Goal: Task Accomplishment & Management: Manage account settings

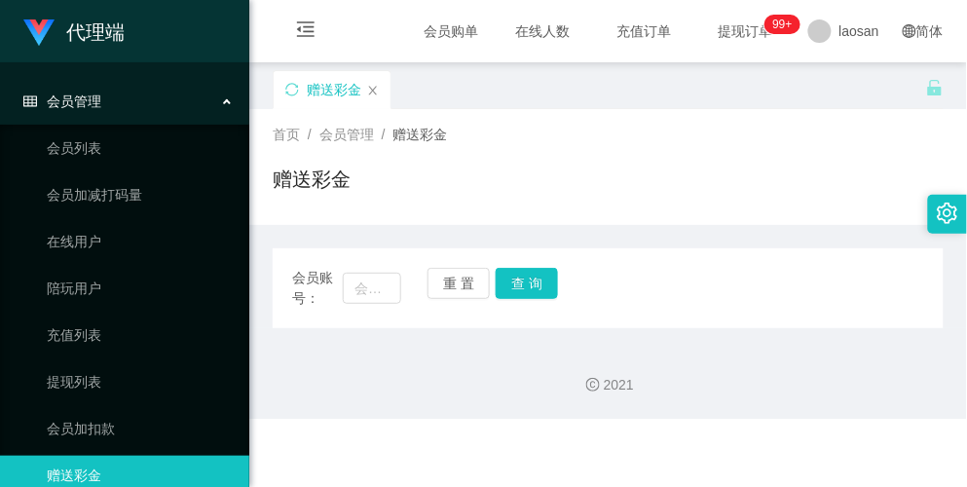
click at [617, 177] on div "赠送彩金" at bounding box center [608, 187] width 671 height 45
drag, startPoint x: 511, startPoint y: 21, endPoint x: 516, endPoint y: 36, distance: 15.4
click at [511, 24] on span "在线人数 0 1 2 3 4 5 6 7 8 9 0 1 2 3 4 5 6 7 8 9 0 1 2 3 4 5 6 7 8 9" at bounding box center [543, 31] width 74 height 14
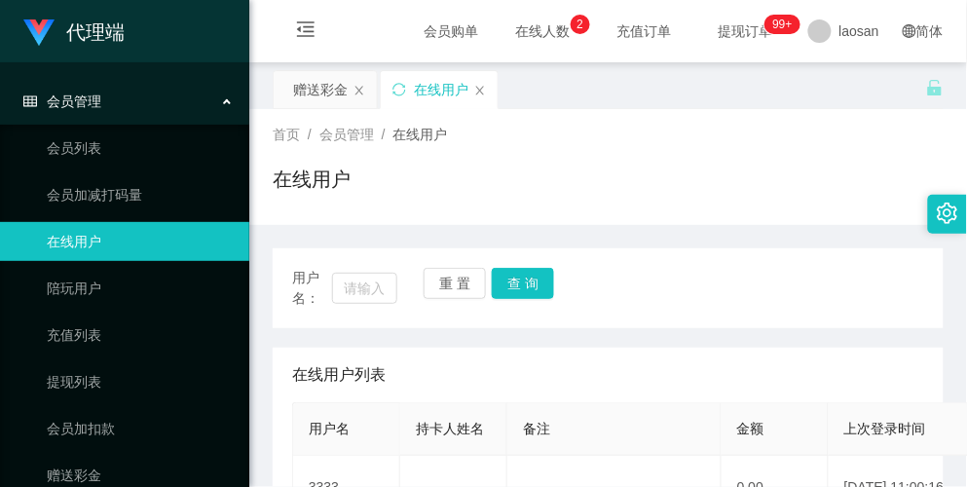
click at [526, 40] on span "在线人数 0 1 2 3 4 5 6 7 8 9 0 1 2 3 4 5 6 7 8 9 0 1 2 3 4 5 6 7 8 9" at bounding box center [543, 31] width 101 height 62
click at [347, 94] on div "赠送彩金" at bounding box center [320, 89] width 55 height 37
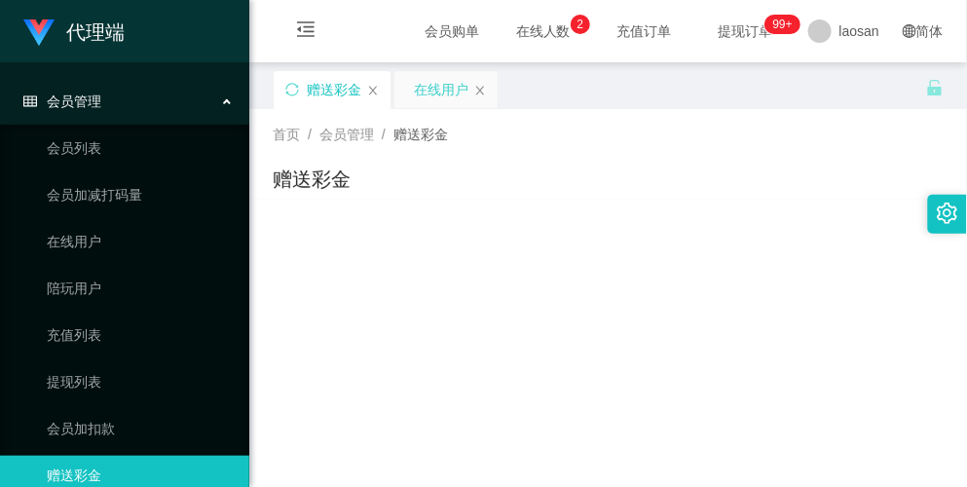
click at [487, 97] on div "在线用户" at bounding box center [445, 89] width 103 height 37
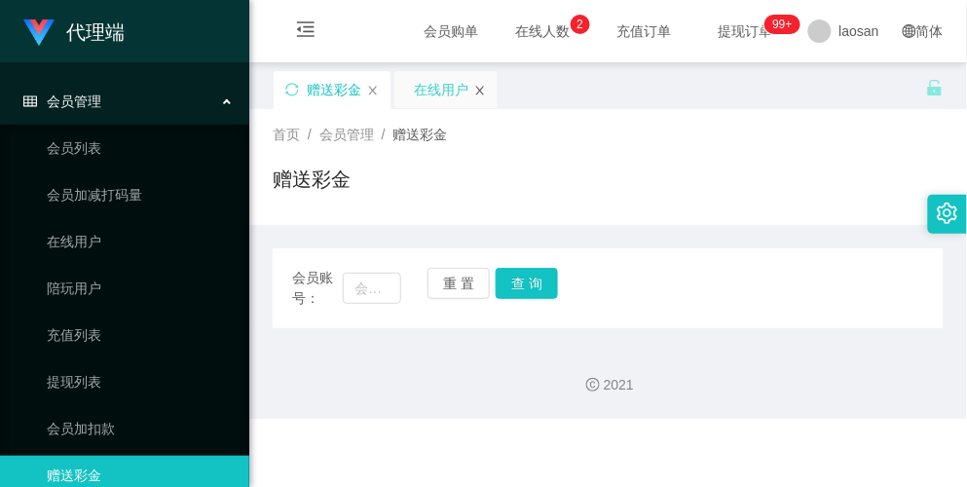
click at [480, 90] on icon "图标: close" at bounding box center [480, 90] width 8 height 9
click at [373, 279] on input "text" at bounding box center [371, 288] width 57 height 31
paste input "BzaiChan"
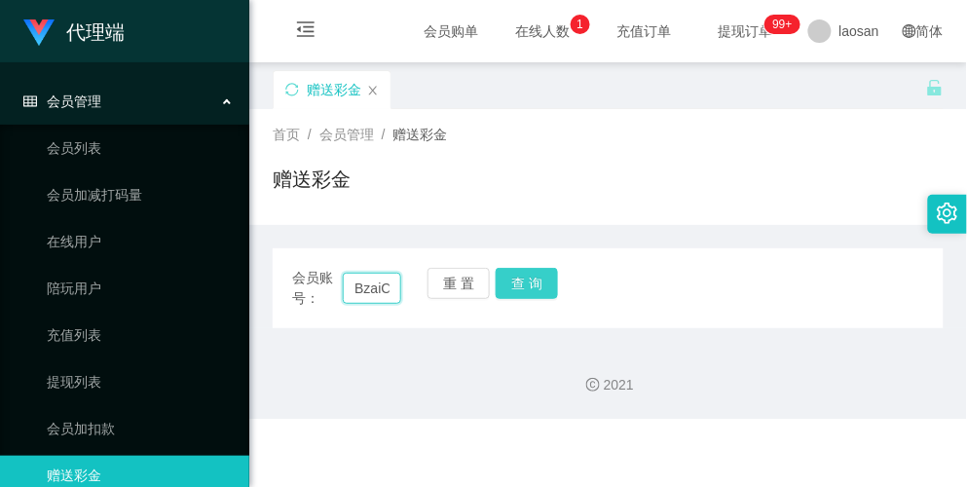
scroll to position [0, 21]
type input "BzaiChan"
click at [531, 290] on button "查 询" at bounding box center [527, 283] width 62 height 31
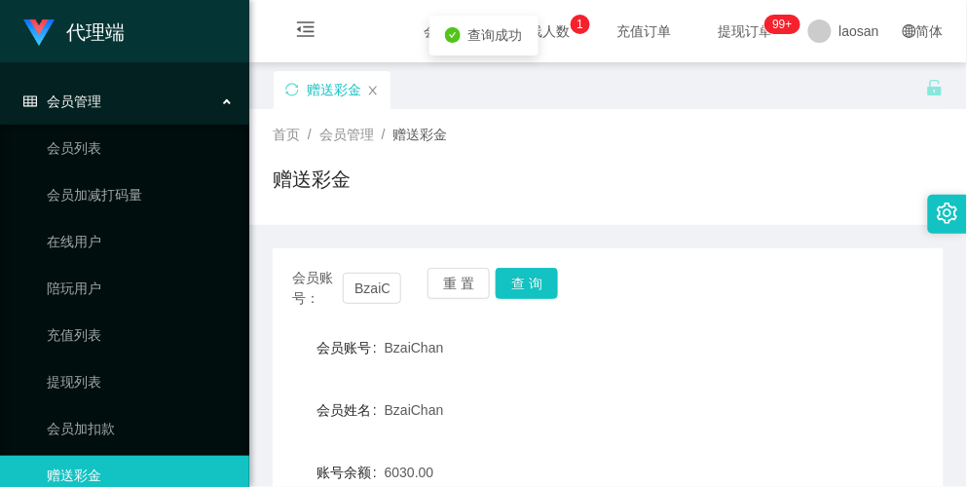
click at [617, 203] on div "赠送彩金" at bounding box center [608, 187] width 671 height 45
click at [439, 288] on button "重 置" at bounding box center [459, 283] width 62 height 31
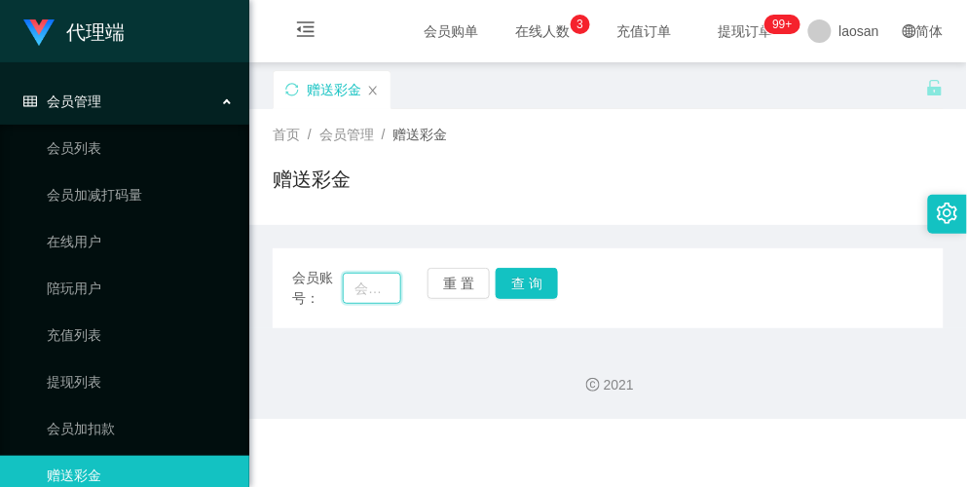
drag, startPoint x: 383, startPoint y: 292, endPoint x: 430, endPoint y: 302, distance: 48.7
click at [382, 292] on input "text" at bounding box center [371, 288] width 57 height 31
paste input "zhxeng69"
type input "zhxeng69"
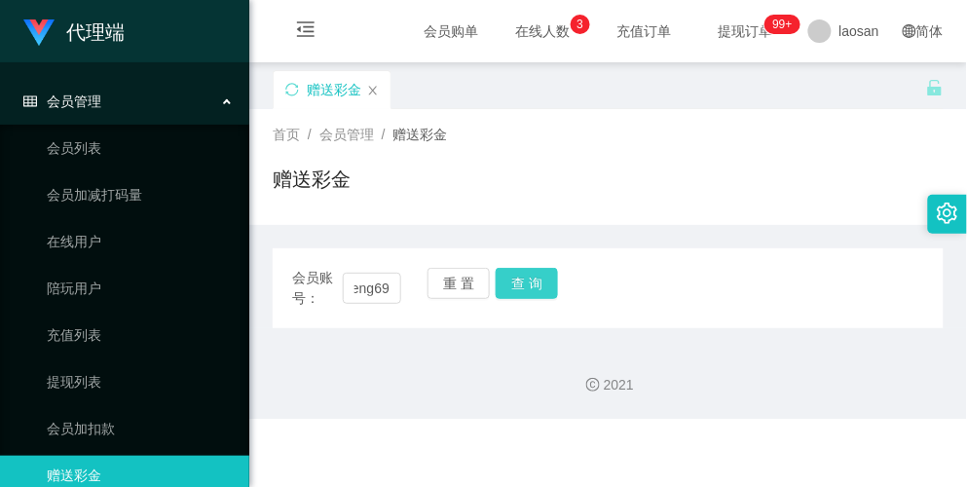
click at [539, 282] on button "查 询" at bounding box center [527, 283] width 62 height 31
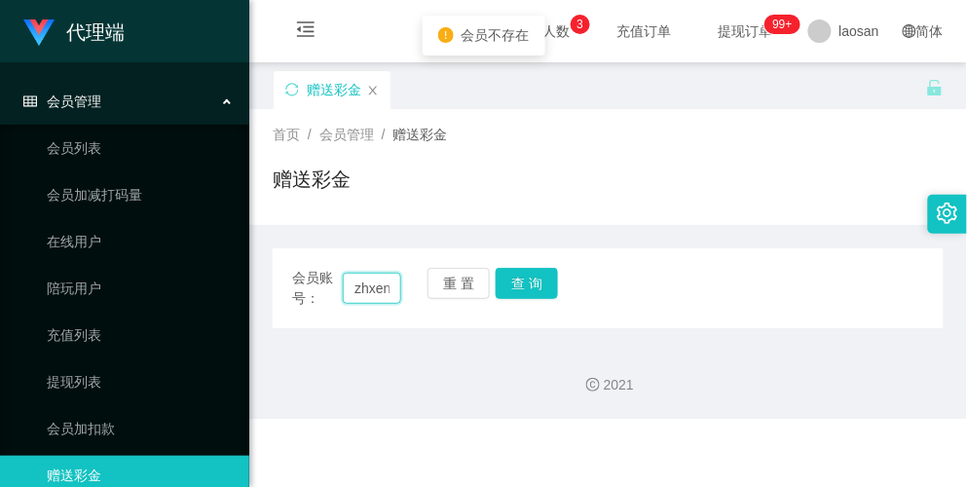
click at [370, 293] on input "zhxeng69" at bounding box center [371, 288] width 57 height 31
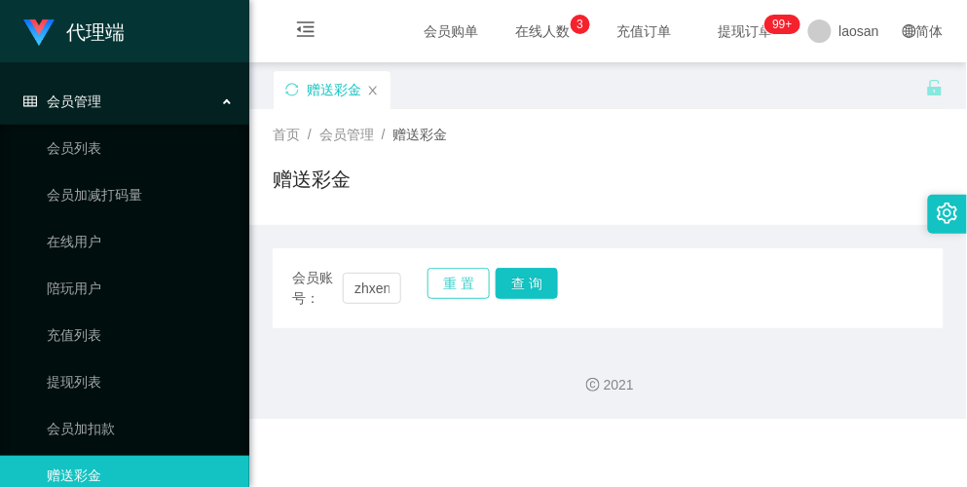
click at [465, 297] on button "重 置" at bounding box center [459, 283] width 62 height 31
click at [373, 294] on input "text" at bounding box center [371, 288] width 57 height 31
paste input "zhxeng69"
click at [536, 289] on button "查 询" at bounding box center [527, 283] width 62 height 31
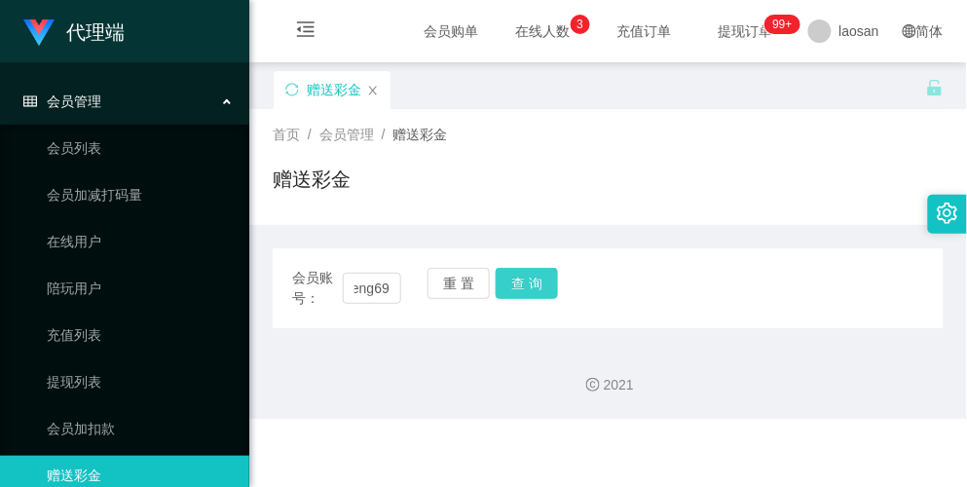
scroll to position [0, 0]
click at [382, 295] on input "zhxeng69" at bounding box center [371, 288] width 57 height 31
type input "zhxeng"
click at [532, 288] on button "查 询" at bounding box center [527, 283] width 62 height 31
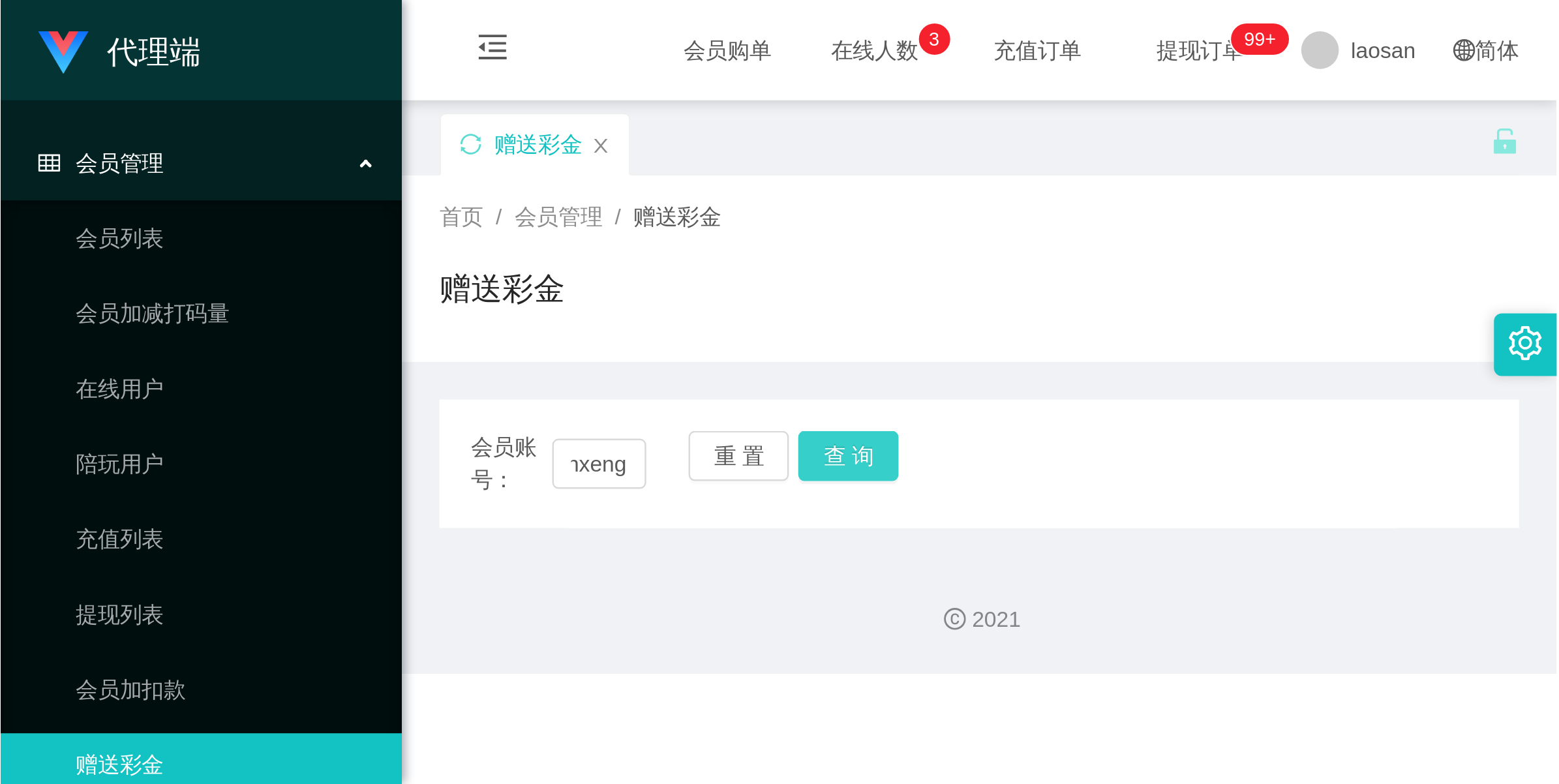
scroll to position [0, 0]
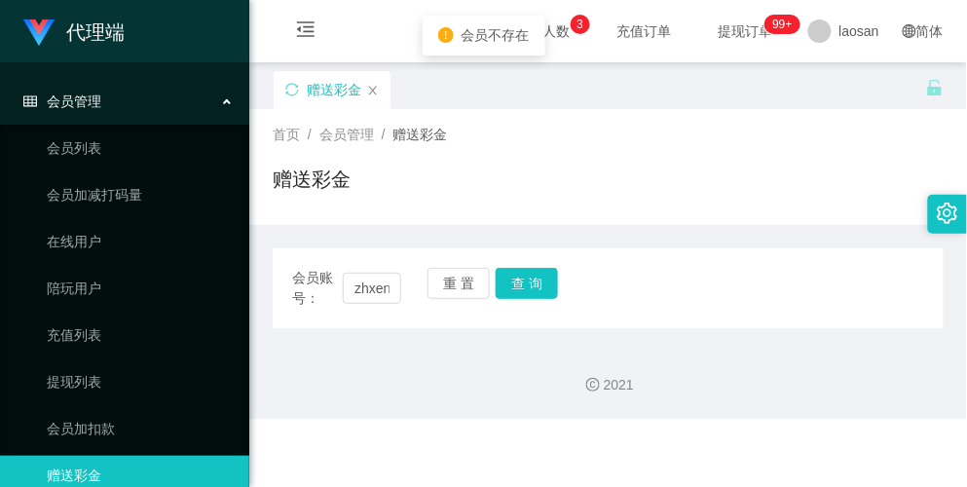
click at [621, 133] on div "首页 / 会员管理 / 赠送彩金 /" at bounding box center [608, 135] width 671 height 20
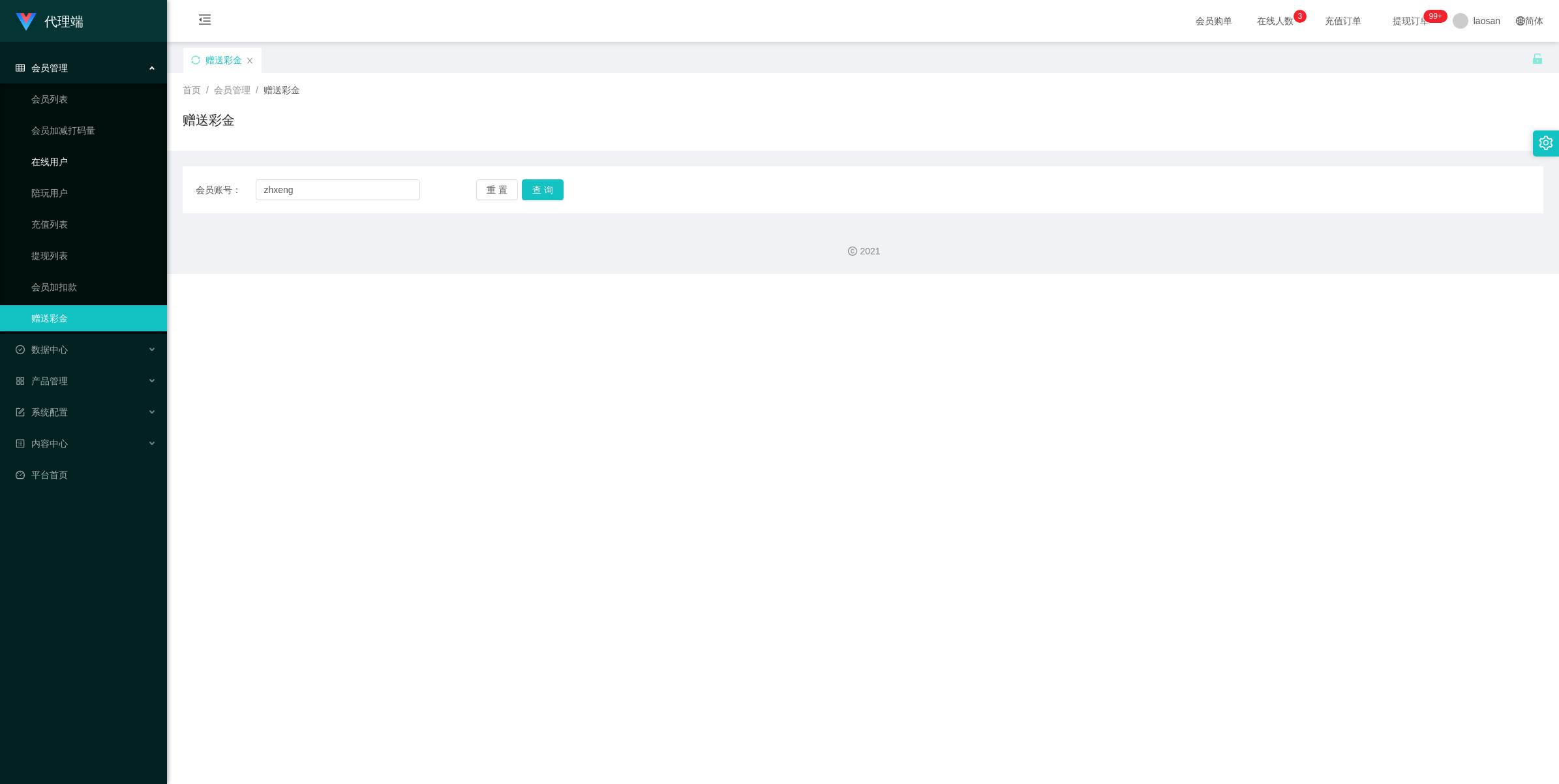
click at [70, 157] on link "在线用户" at bounding box center [94, 161] width 125 height 26
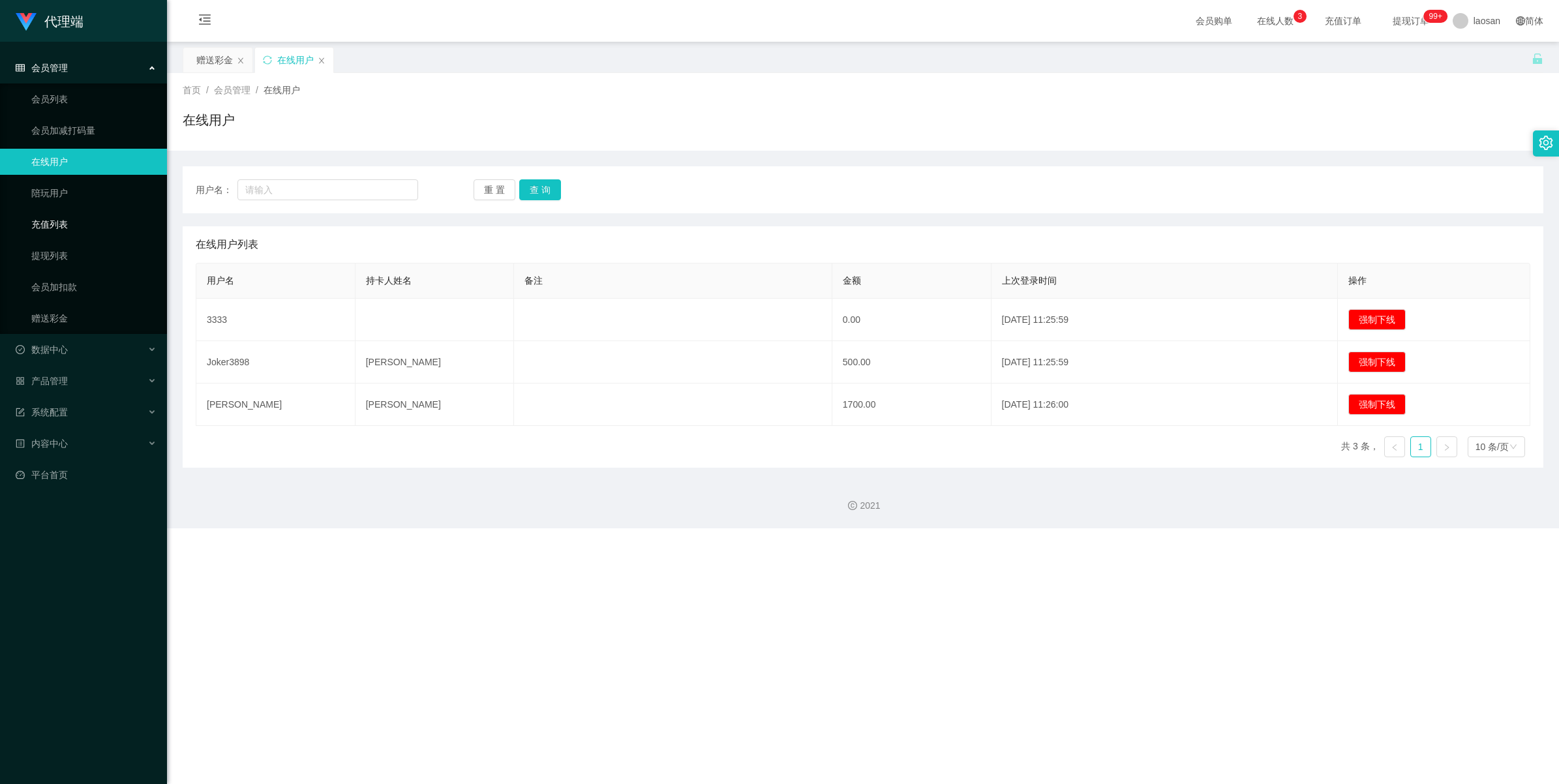
click at [64, 229] on link "充值列表" at bounding box center [94, 224] width 125 height 26
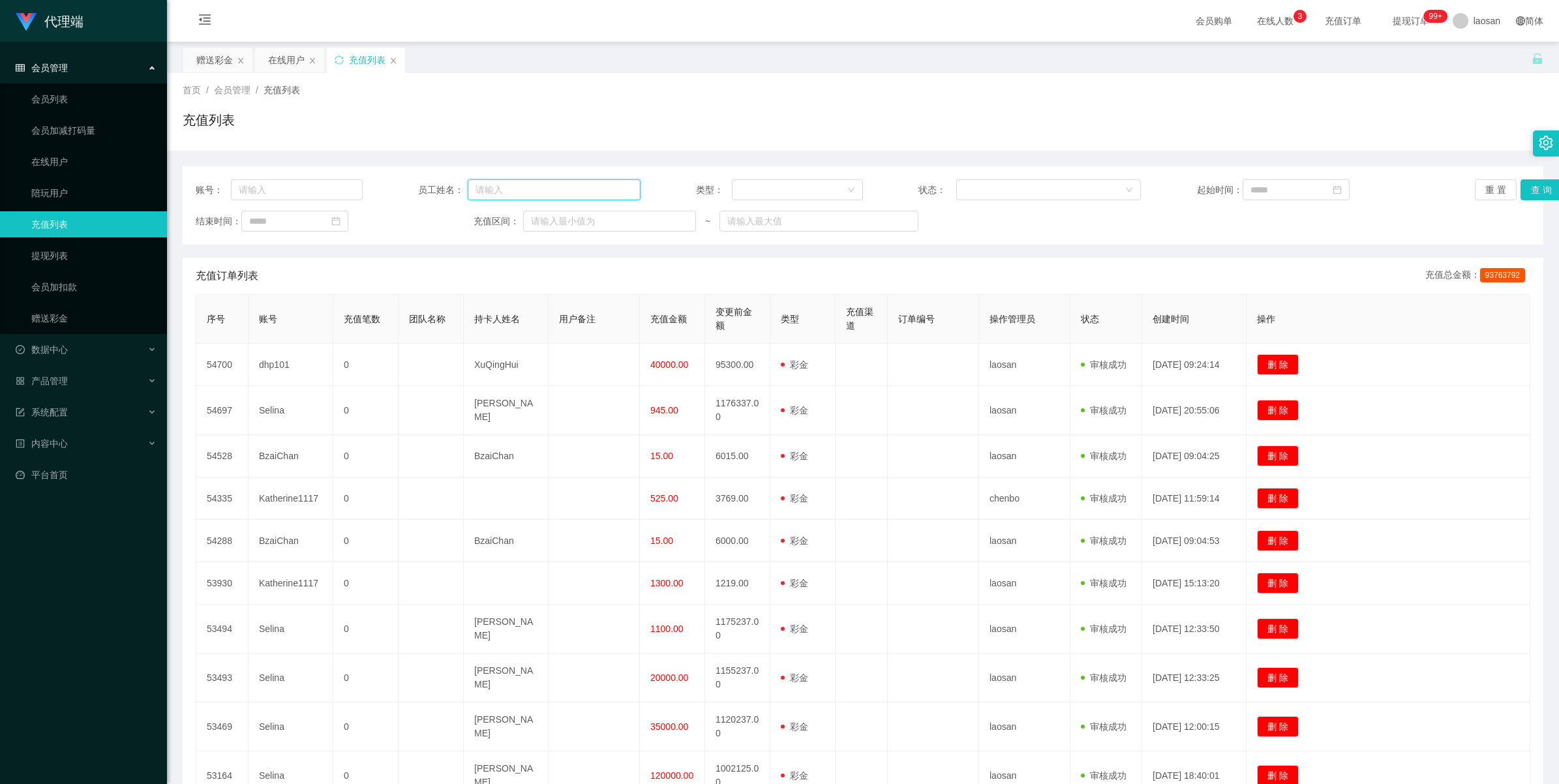
click at [537, 189] on input "text" at bounding box center [554, 189] width 173 height 21
paste input "zhxeng69"
type input "zhxeng"
click at [647, 187] on button "查 询" at bounding box center [1541, 189] width 42 height 21
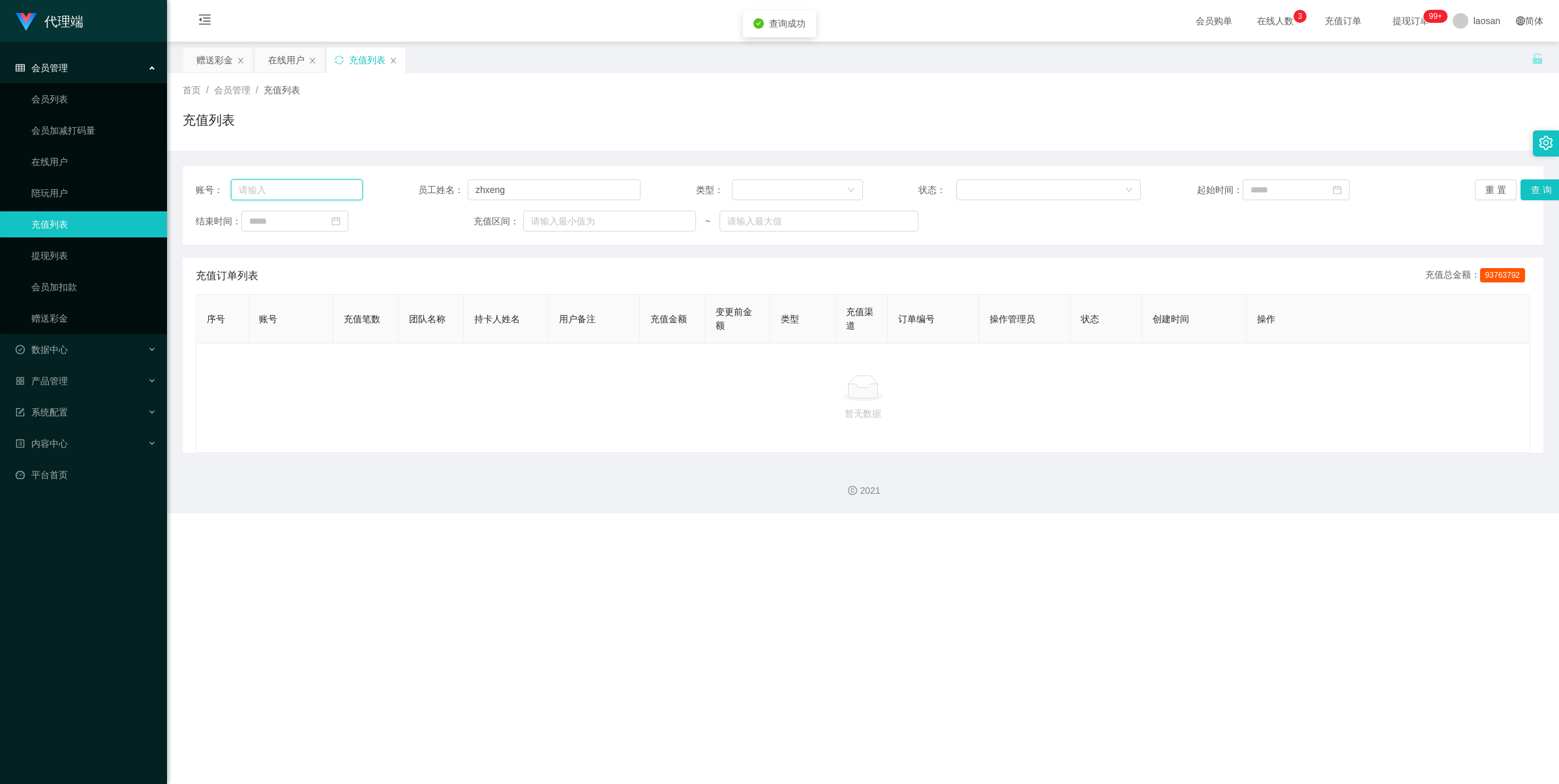
click at [279, 192] on input "text" at bounding box center [297, 189] width 132 height 21
paste input "zhxeng69"
type input "zhxeng69"
drag, startPoint x: 550, startPoint y: 193, endPoint x: 300, endPoint y: 171, distance: 251.0
click at [300, 171] on div "账号： zhxeng69 员工姓名： zhxeng 类型： 状态： 起始时间： 重 置 查 询 结束时间： 充值区间： ~" at bounding box center [863, 205] width 1361 height 78
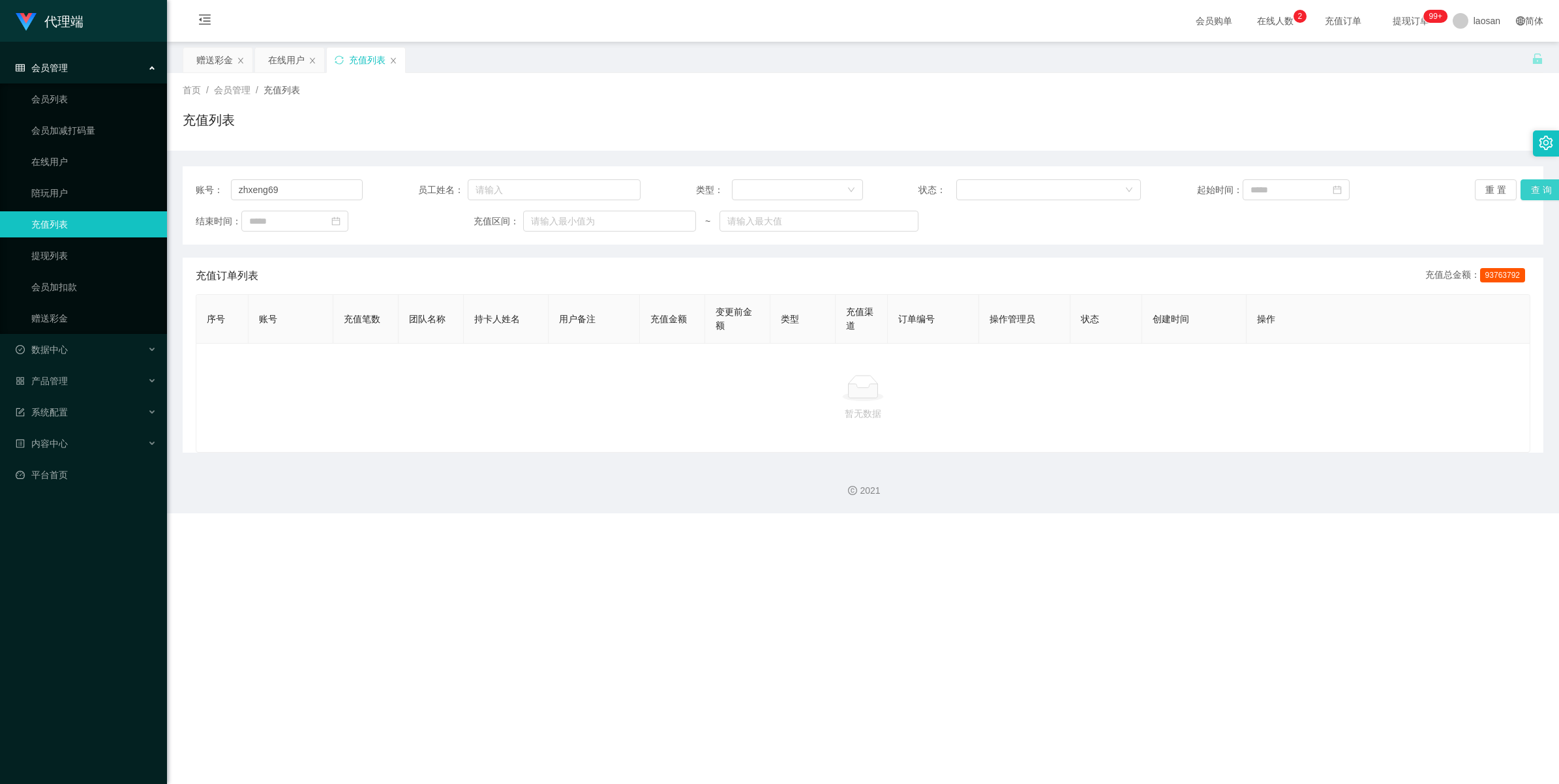
click at [647, 192] on button "查 询" at bounding box center [1541, 189] width 42 height 21
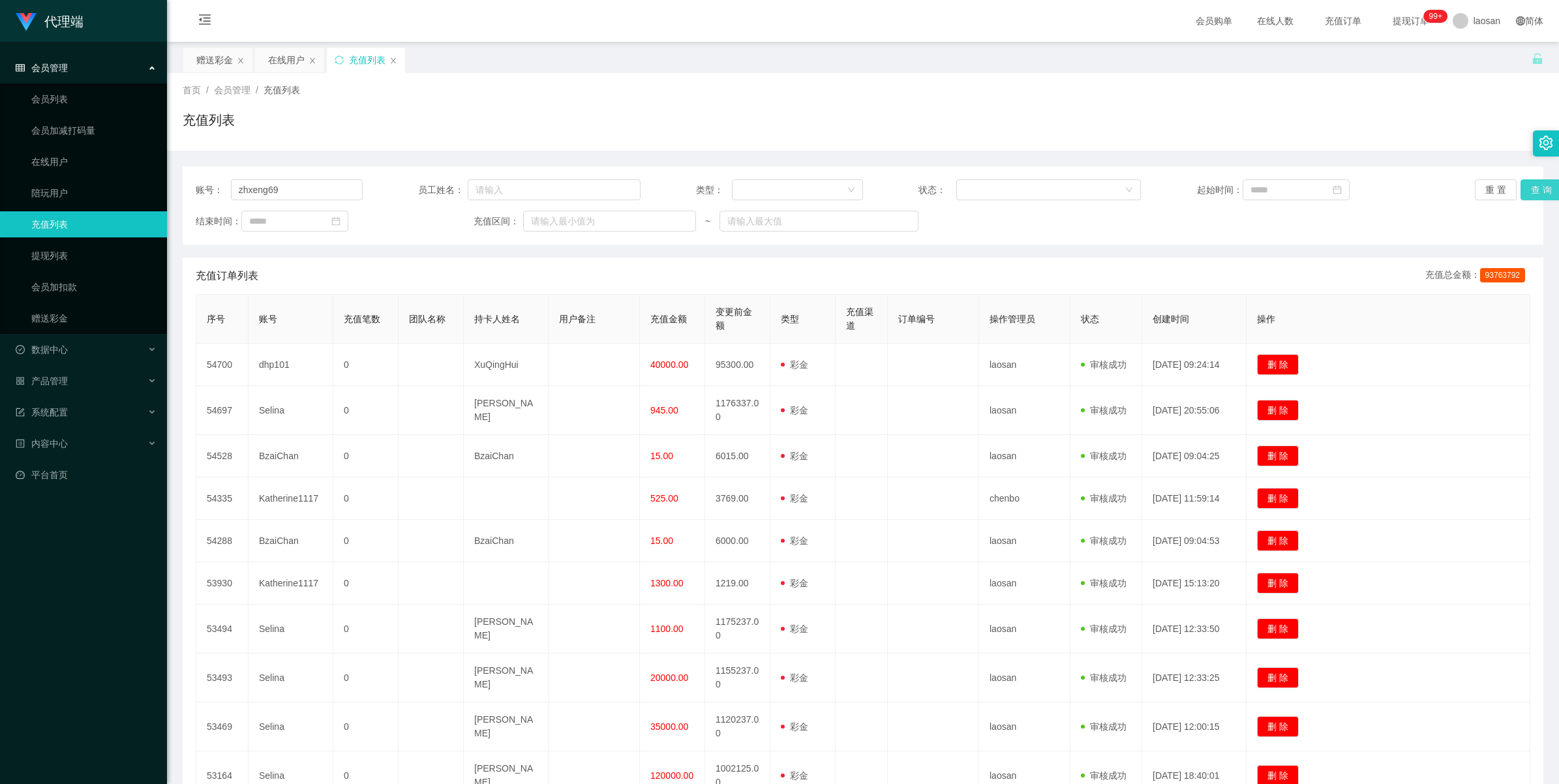
click at [647, 190] on button "查 询" at bounding box center [1541, 189] width 42 height 21
click at [208, 60] on div "赠送彩金" at bounding box center [214, 60] width 37 height 25
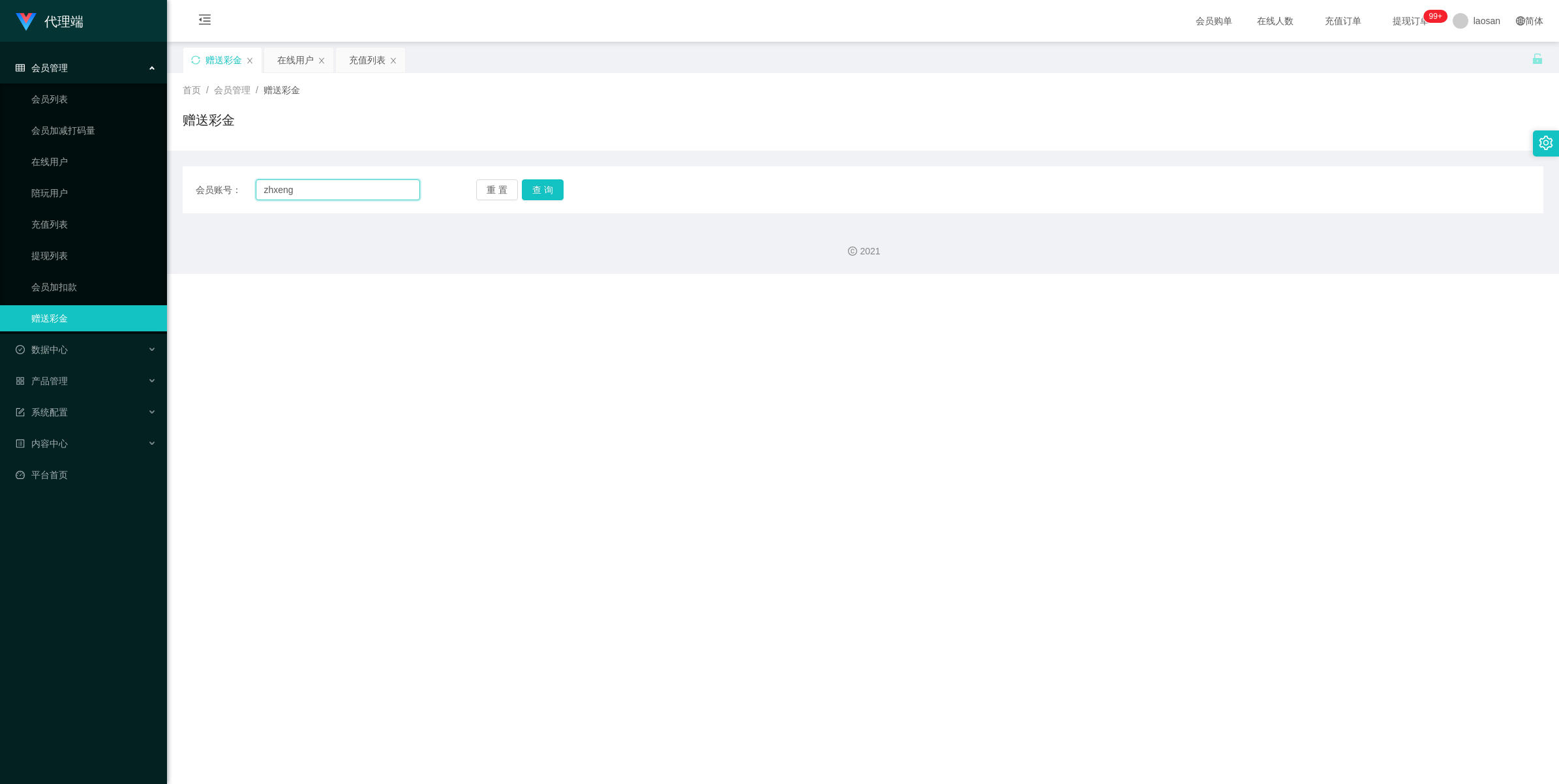
click at [318, 192] on input "zhxeng" at bounding box center [338, 189] width 164 height 21
drag, startPoint x: 318, startPoint y: 192, endPoint x: 179, endPoint y: 170, distance: 140.7
click at [179, 170] on main "关闭左侧 关闭右侧 关闭其它 刷新页面 赠送彩金 在线用户 充值列表 首页 / 会员管理 / 赠送彩金 / 赠送彩金 会员账号： zhxeng 重 置 查 询…" at bounding box center [863, 127] width 1392 height 171
paste input "69"
type input "zhxeng69"
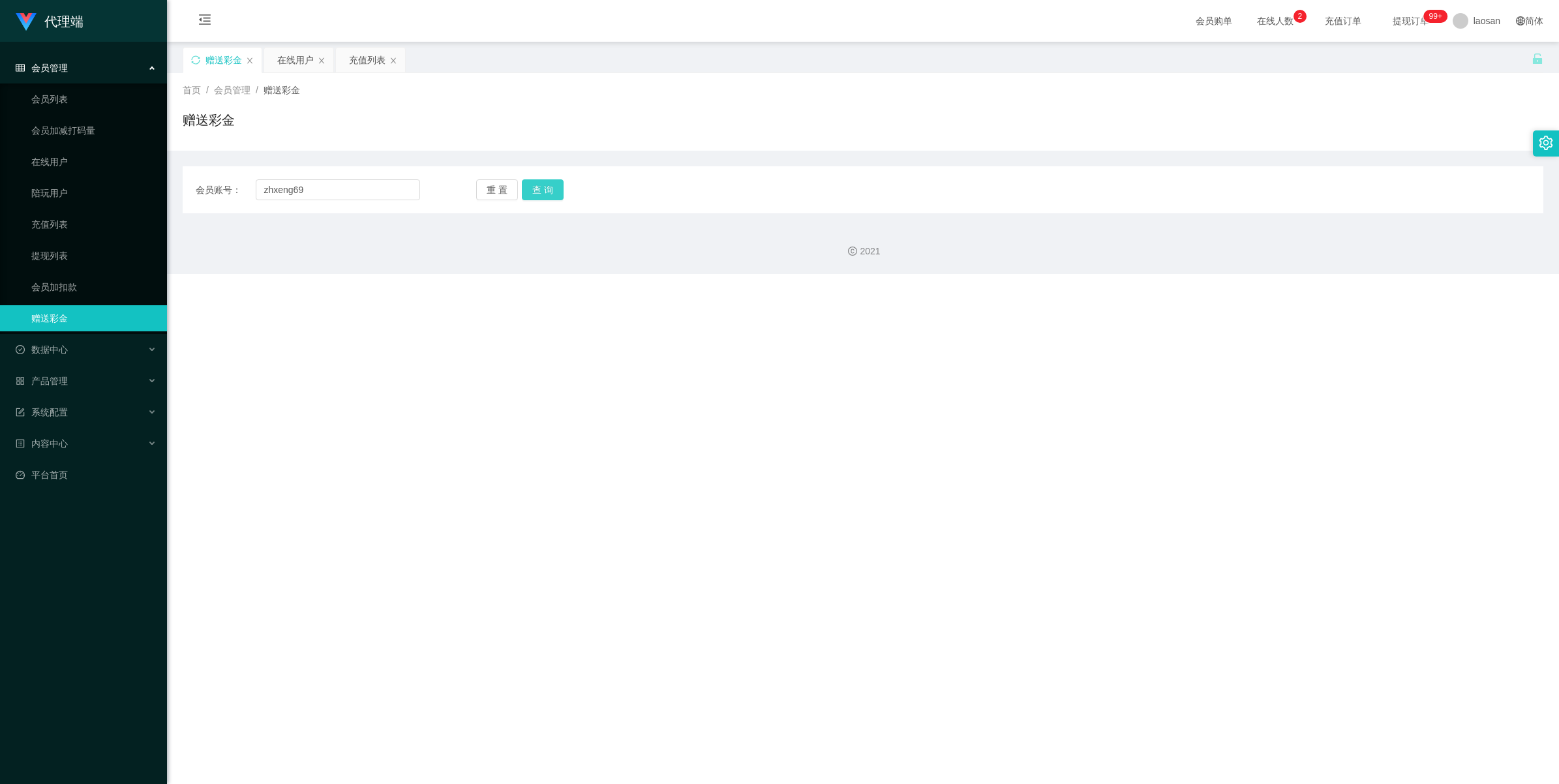
click at [544, 190] on button "查 询" at bounding box center [542, 189] width 42 height 21
click at [546, 195] on button "查 询" at bounding box center [542, 189] width 42 height 21
click at [546, 192] on button "查 询" at bounding box center [542, 189] width 42 height 21
click at [546, 192] on button "查 询" at bounding box center [550, 189] width 56 height 21
click at [78, 325] on div "数据中心" at bounding box center [83, 349] width 167 height 26
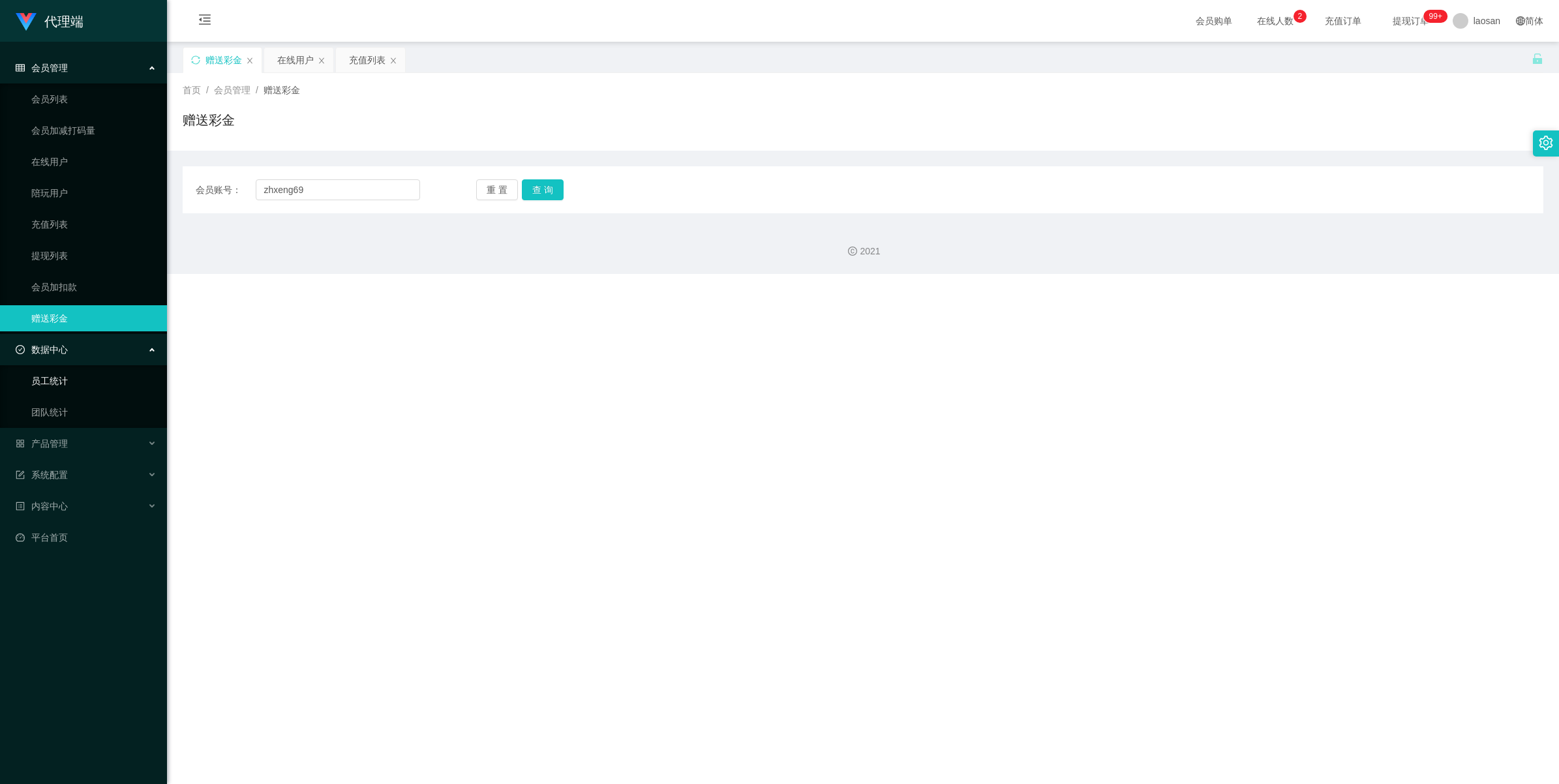
click at [93, 325] on link "员工统计" at bounding box center [94, 380] width 125 height 26
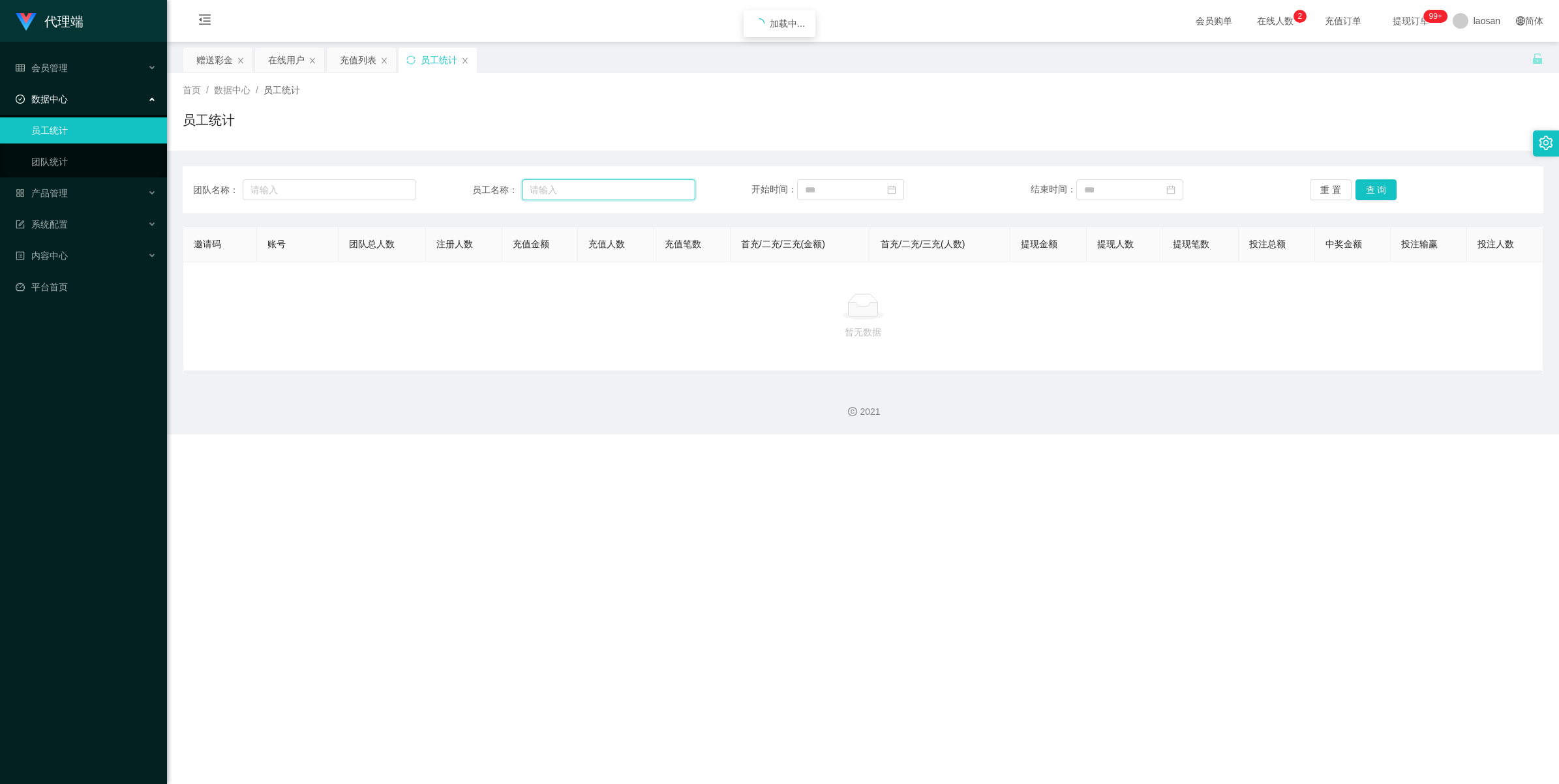
click at [647, 194] on input "text" at bounding box center [608, 189] width 173 height 21
paste input "zhxeng69"
type input "zhxeng69"
click at [647, 189] on button "查 询" at bounding box center [1376, 189] width 42 height 21
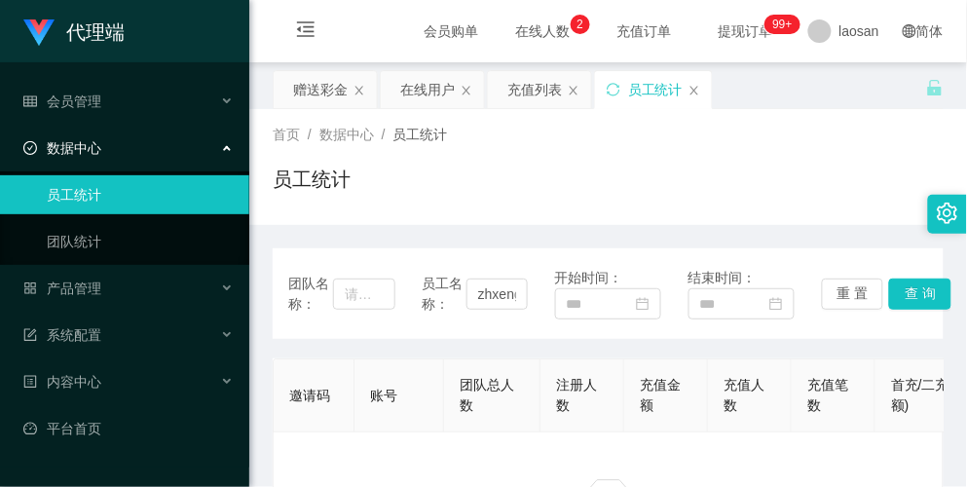
click at [694, 170] on div "员工统计" at bounding box center [608, 187] width 671 height 45
click at [430, 89] on div "在线用户" at bounding box center [427, 89] width 55 height 37
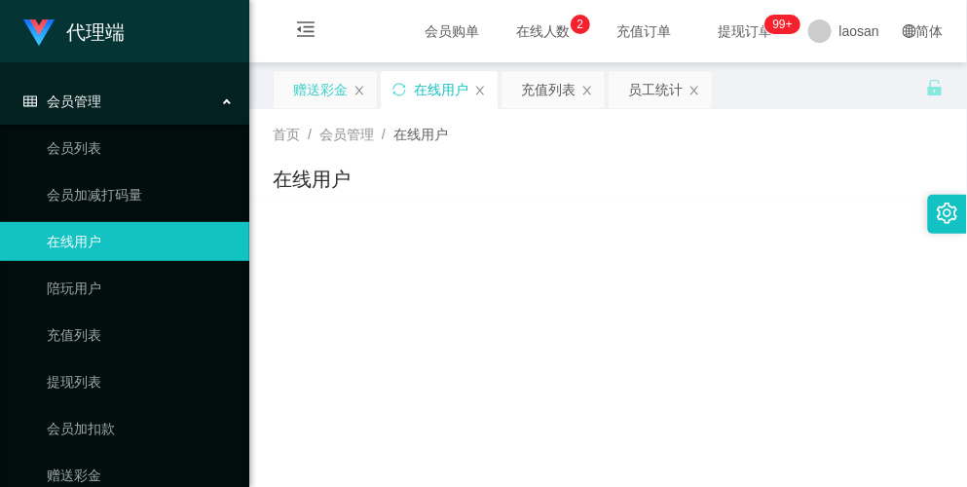
click at [310, 91] on div "赠送彩金" at bounding box center [320, 89] width 55 height 37
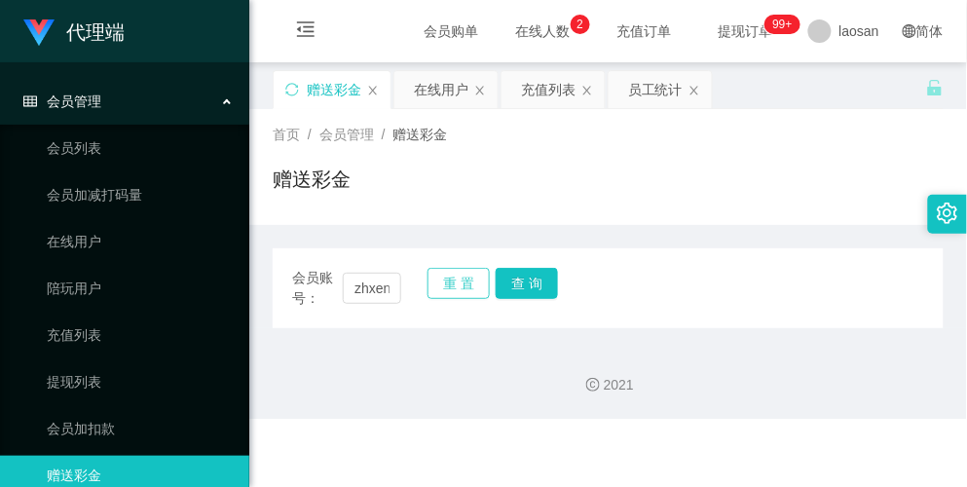
click at [461, 279] on button "重 置" at bounding box center [459, 283] width 62 height 31
click at [372, 292] on input "text" at bounding box center [371, 288] width 57 height 31
paste input "zhxeng69"
click at [537, 287] on button "查 询" at bounding box center [527, 283] width 62 height 31
drag, startPoint x: 371, startPoint y: 292, endPoint x: 381, endPoint y: 293, distance: 9.8
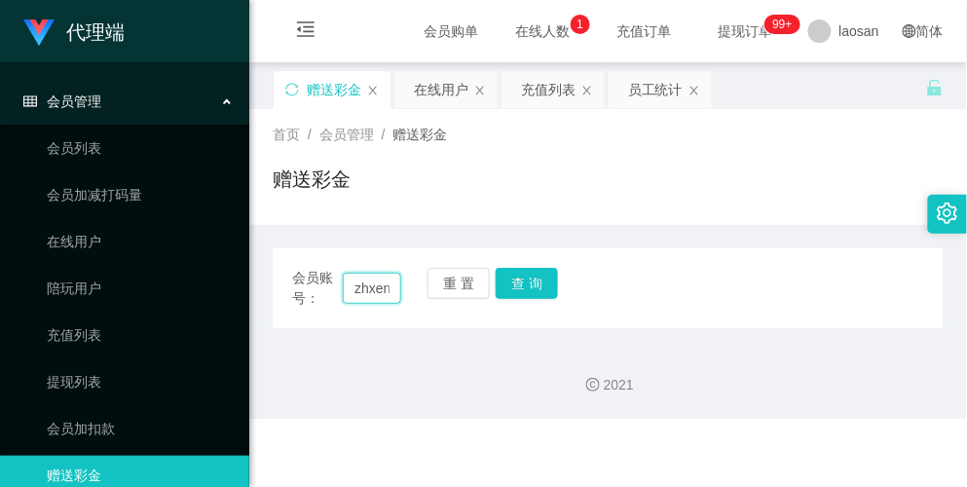
click at [371, 292] on input "zhxeng69" at bounding box center [371, 288] width 57 height 31
type input "zhxeng"
click at [529, 276] on button "查 询" at bounding box center [527, 283] width 62 height 31
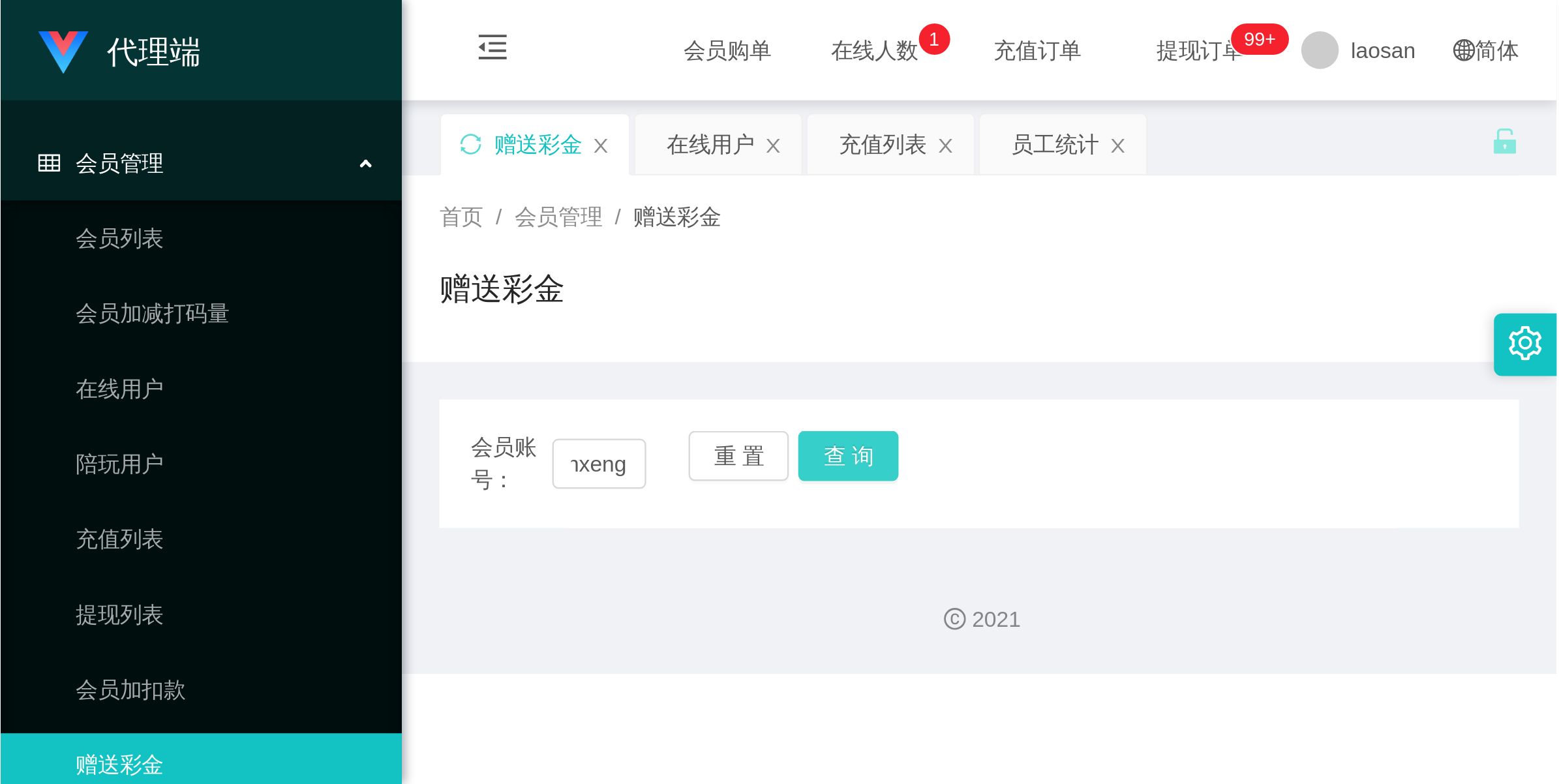
scroll to position [0, 0]
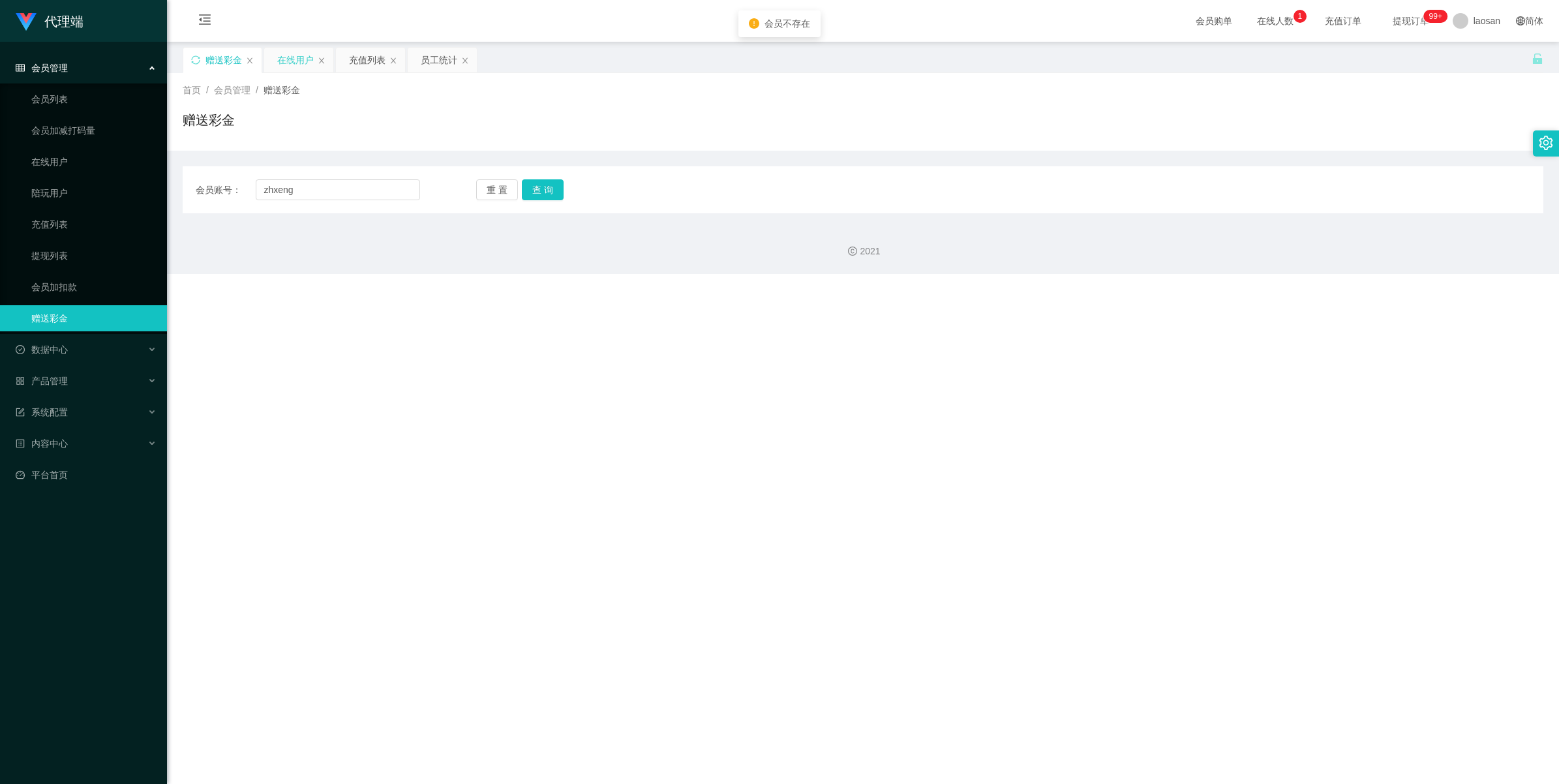
click at [310, 65] on div "在线用户" at bounding box center [295, 60] width 37 height 25
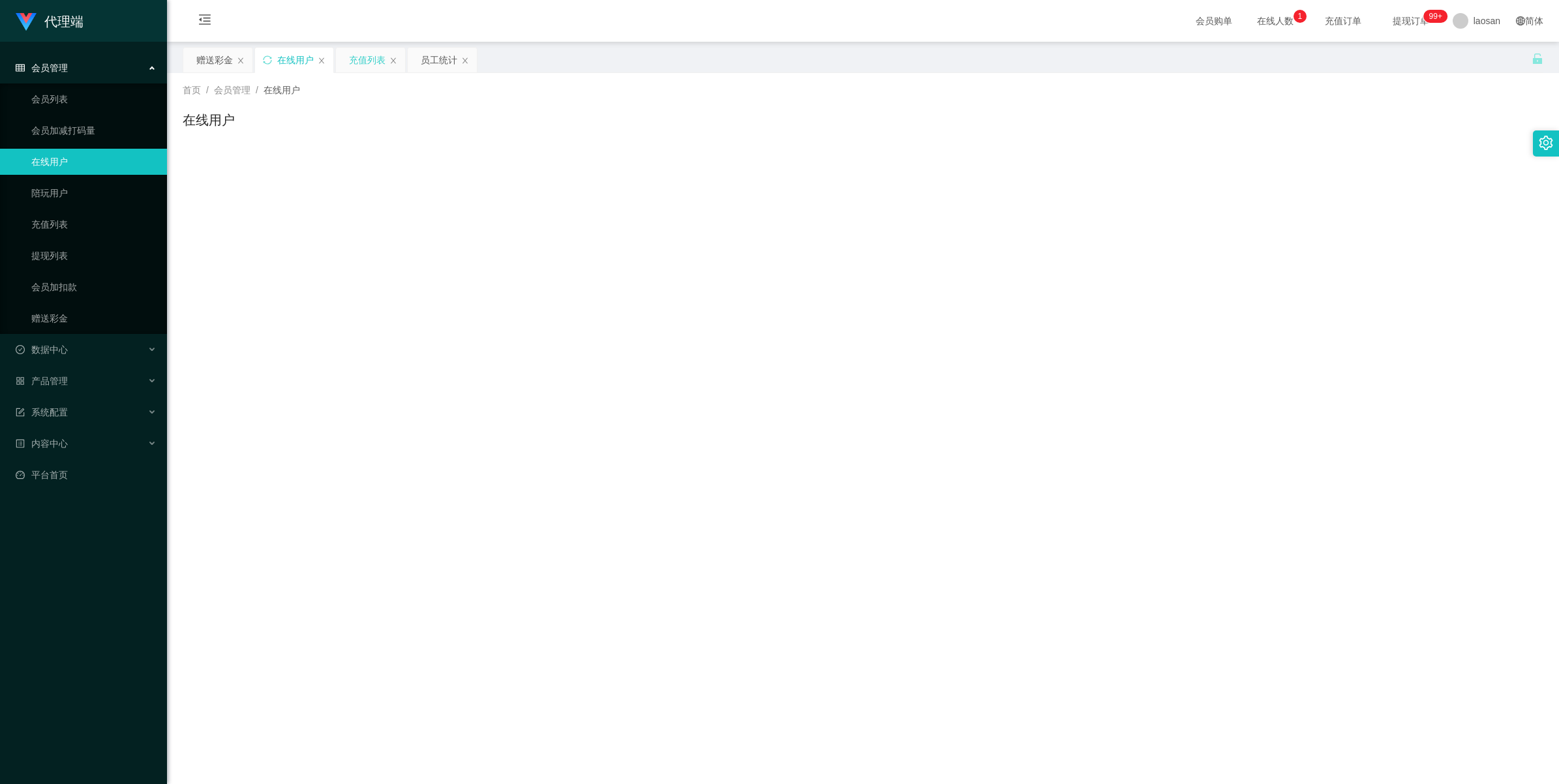
click at [385, 66] on div "充值列表" at bounding box center [367, 60] width 37 height 25
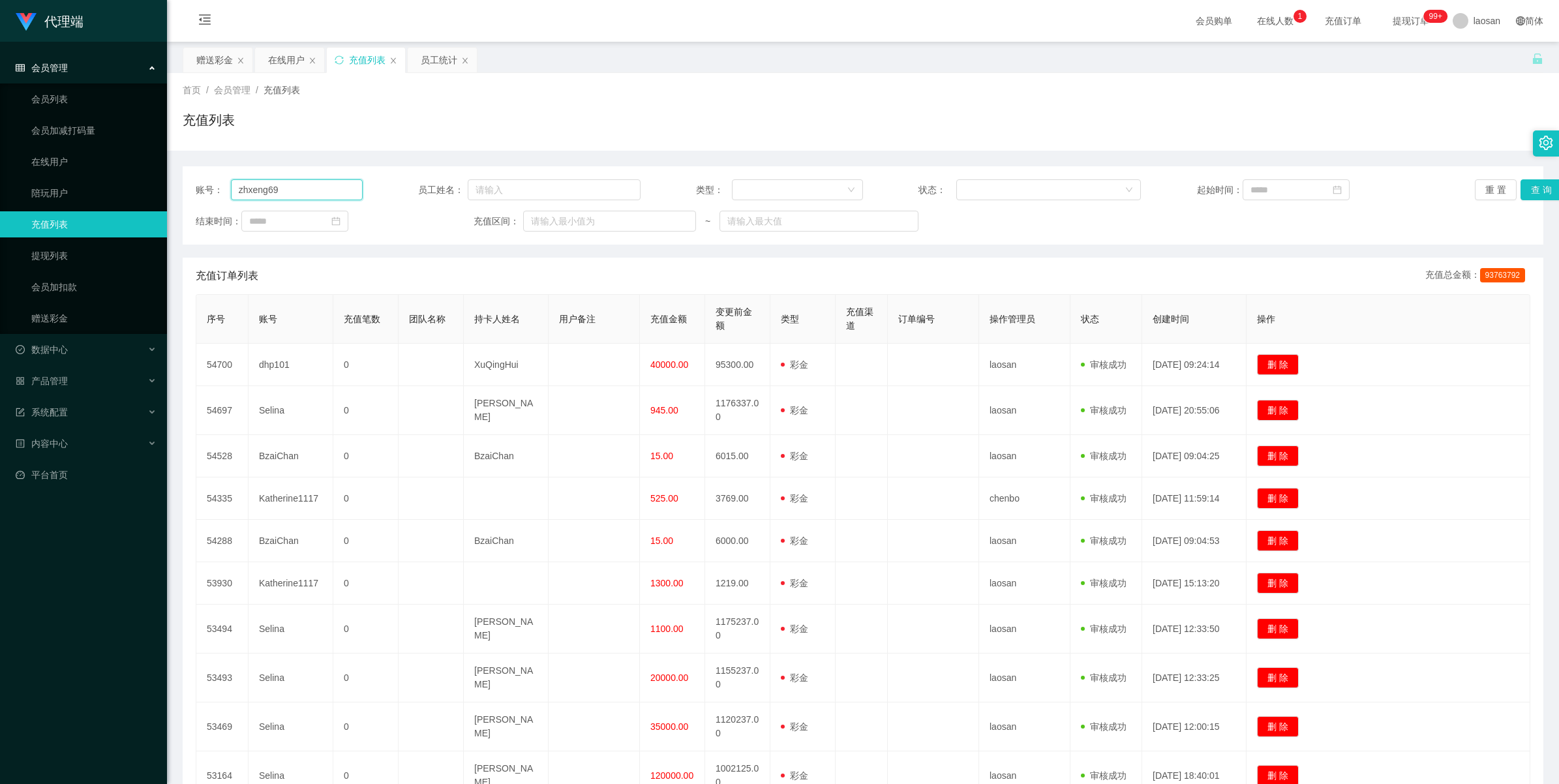
click at [305, 187] on input "zhxeng69" at bounding box center [297, 189] width 132 height 21
click at [647, 189] on button "查 询" at bounding box center [1541, 189] width 42 height 21
drag, startPoint x: 305, startPoint y: 189, endPoint x: 121, endPoint y: 187, distance: 184.0
click at [116, 186] on section "代理端 会员管理 会员列表 会员加减打码量 在线用户 陪玩用户 充值列表 提现列表 会员加扣款 赠送彩金 数据中心 员工统计 团队统计 产品管理 系统配置 内…" at bounding box center [780, 451] width 1559 height 903
click at [502, 197] on input "text" at bounding box center [554, 189] width 173 height 21
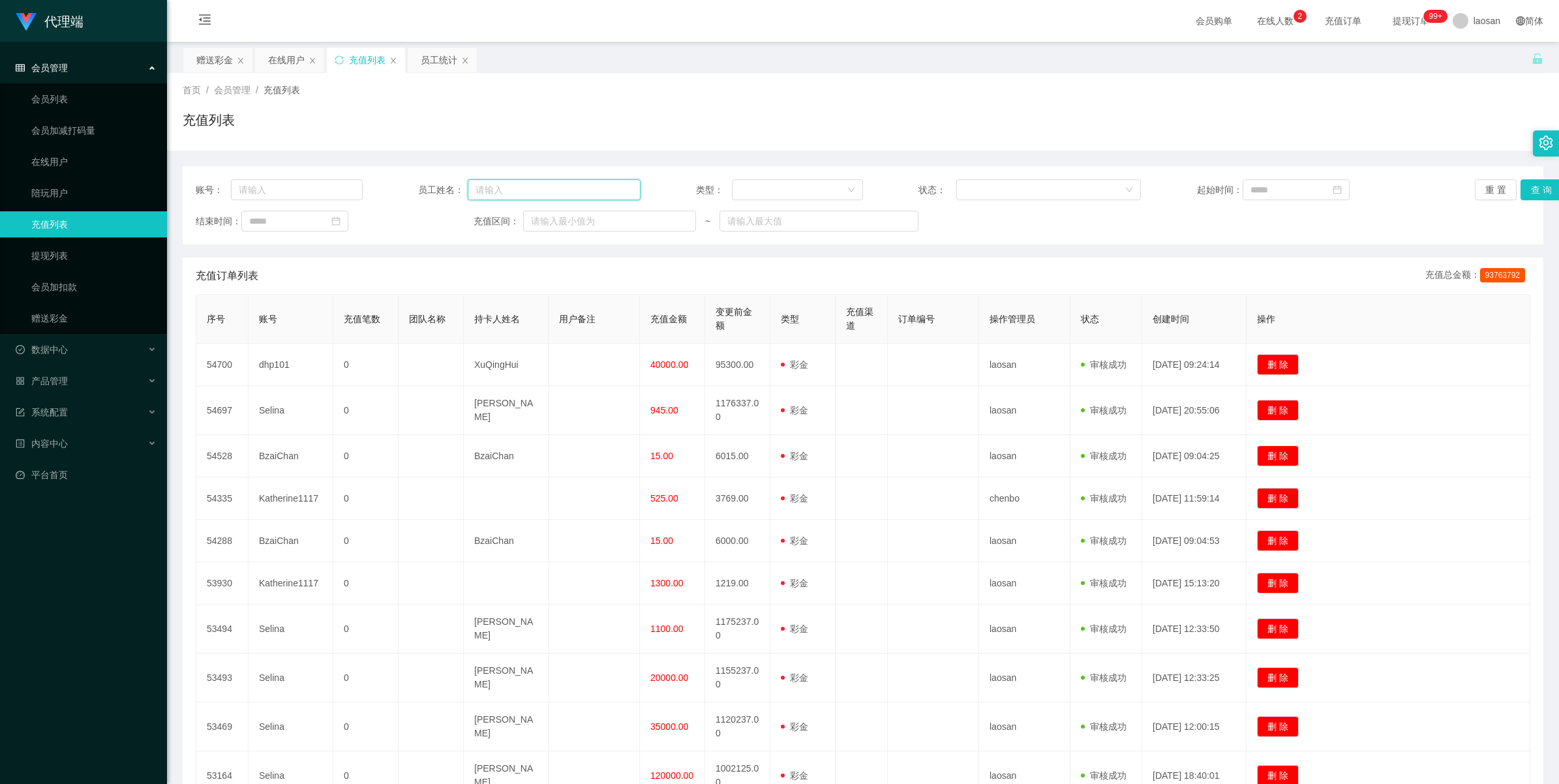
paste input "zhxeng69"
type input "zhxeng"
click at [647, 193] on button "查 询" at bounding box center [1541, 189] width 42 height 21
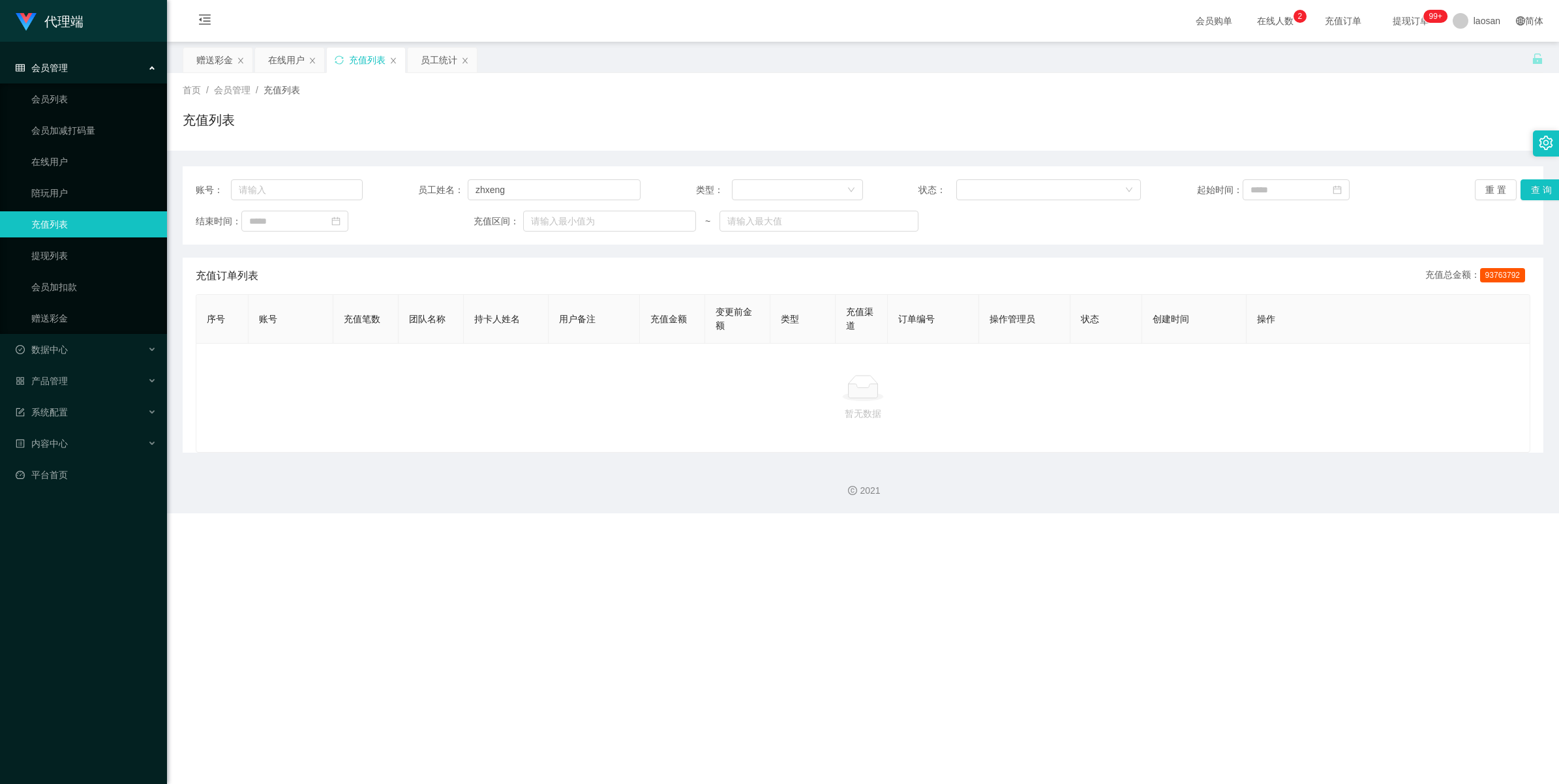
click at [297, 201] on div "账号： 员工姓名： zhxeng 类型： 状态： 起始时间： 重 置 查 询 结束时间： 充值区间： ~" at bounding box center [863, 205] width 1361 height 78
drag, startPoint x: 554, startPoint y: 187, endPoint x: 303, endPoint y: 179, distance: 251.1
click at [303, 179] on div "账号： 员工姓名： zhxeng 类型： 状态： 起始时间： 重 置 查 询" at bounding box center [863, 189] width 1335 height 21
click at [279, 187] on input "text" at bounding box center [297, 189] width 132 height 21
paste input "zhxeng69"
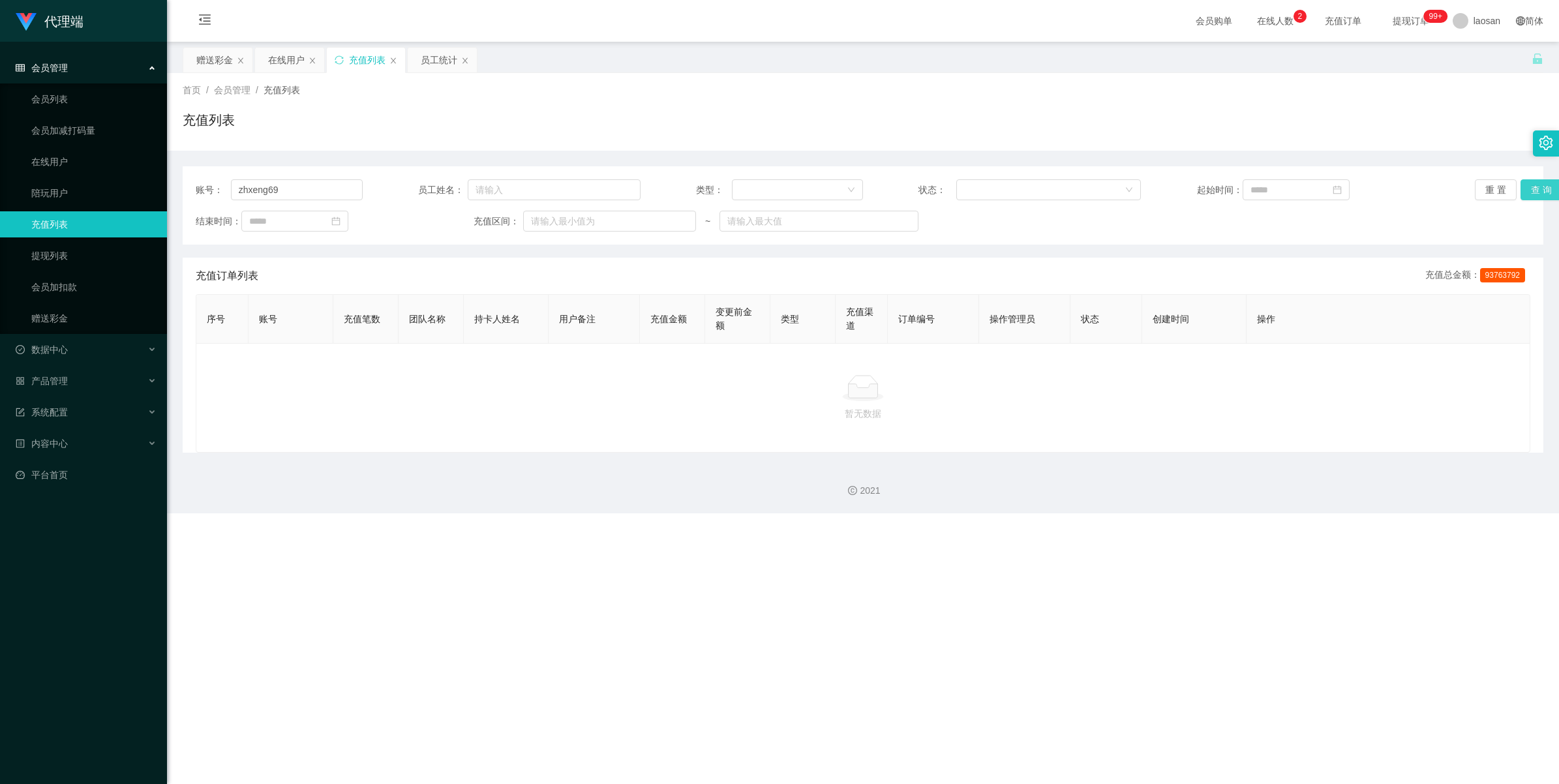
click at [647, 188] on button "查 询" at bounding box center [1541, 189] width 42 height 21
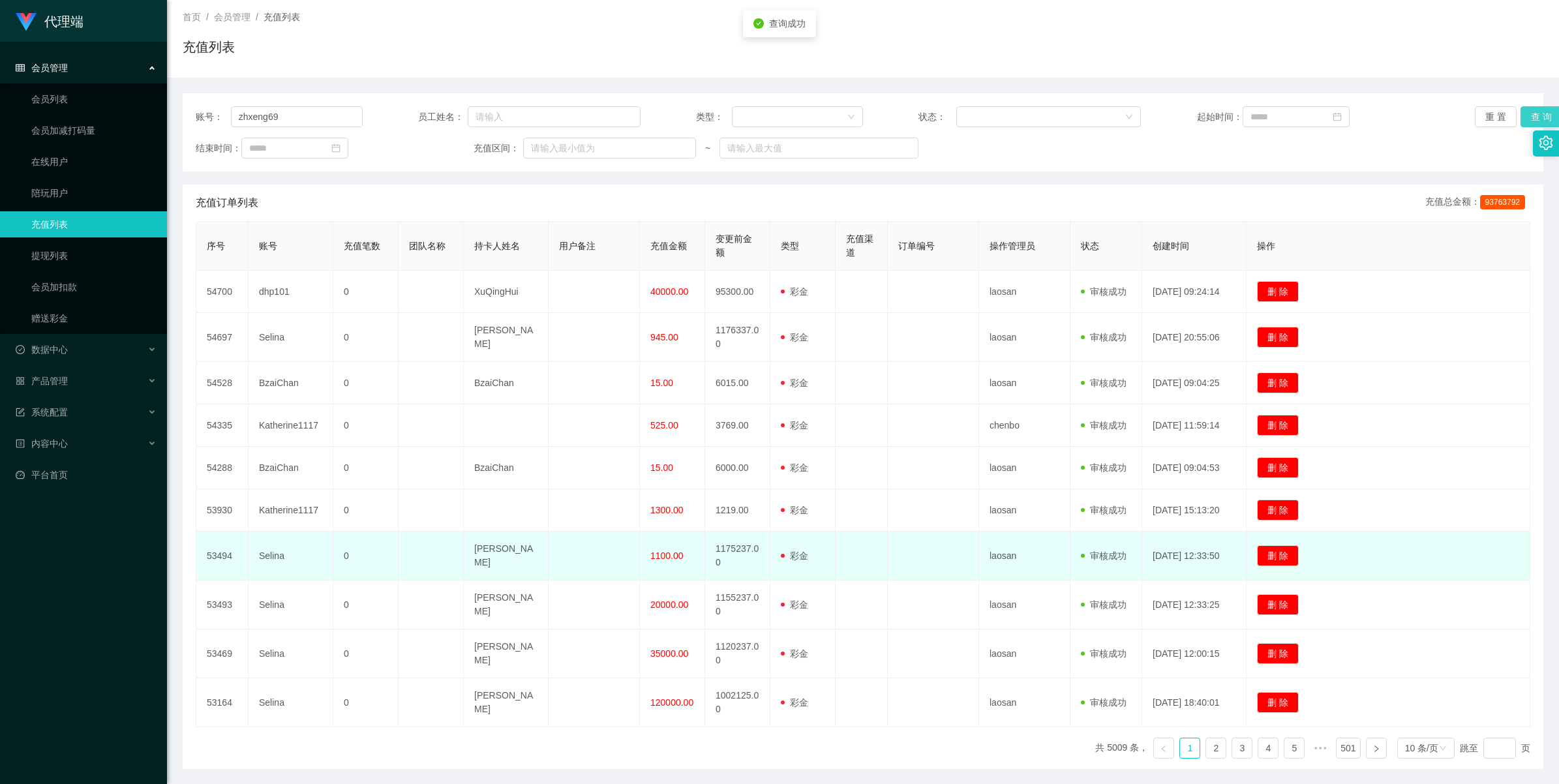
scroll to position [121, 0]
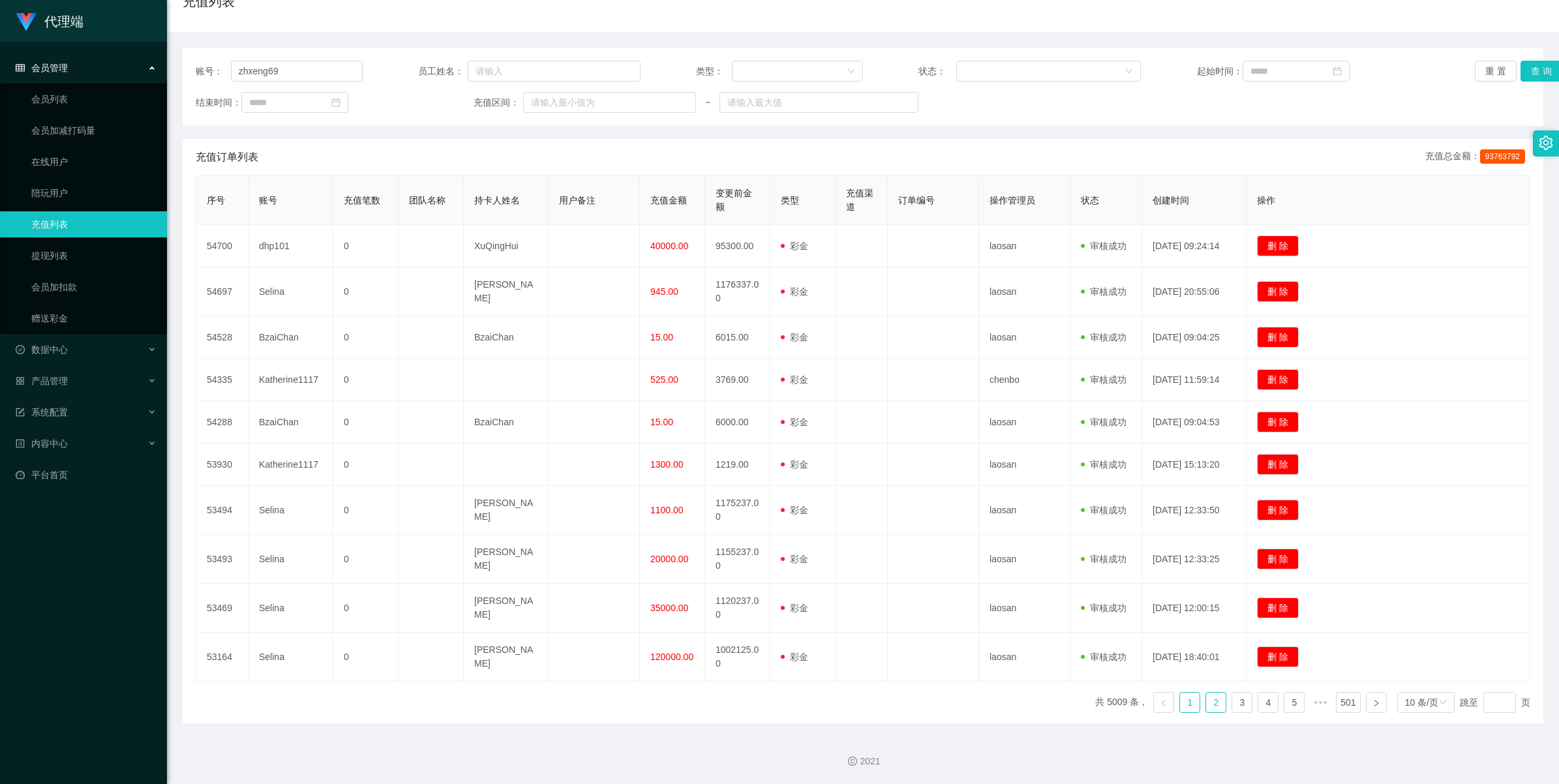
click at [647, 325] on link "2" at bounding box center [1215, 702] width 19 height 19
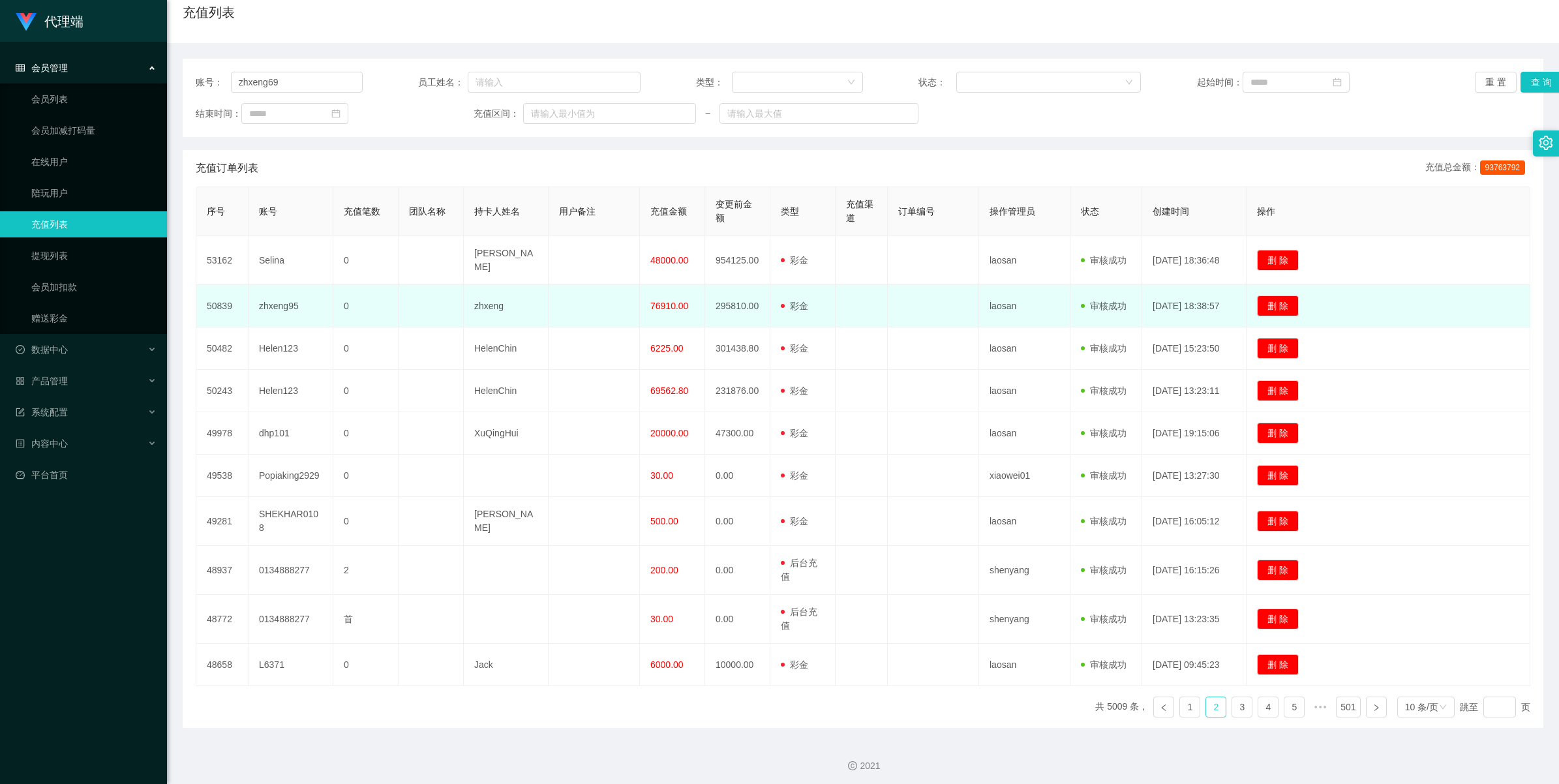
scroll to position [0, 0]
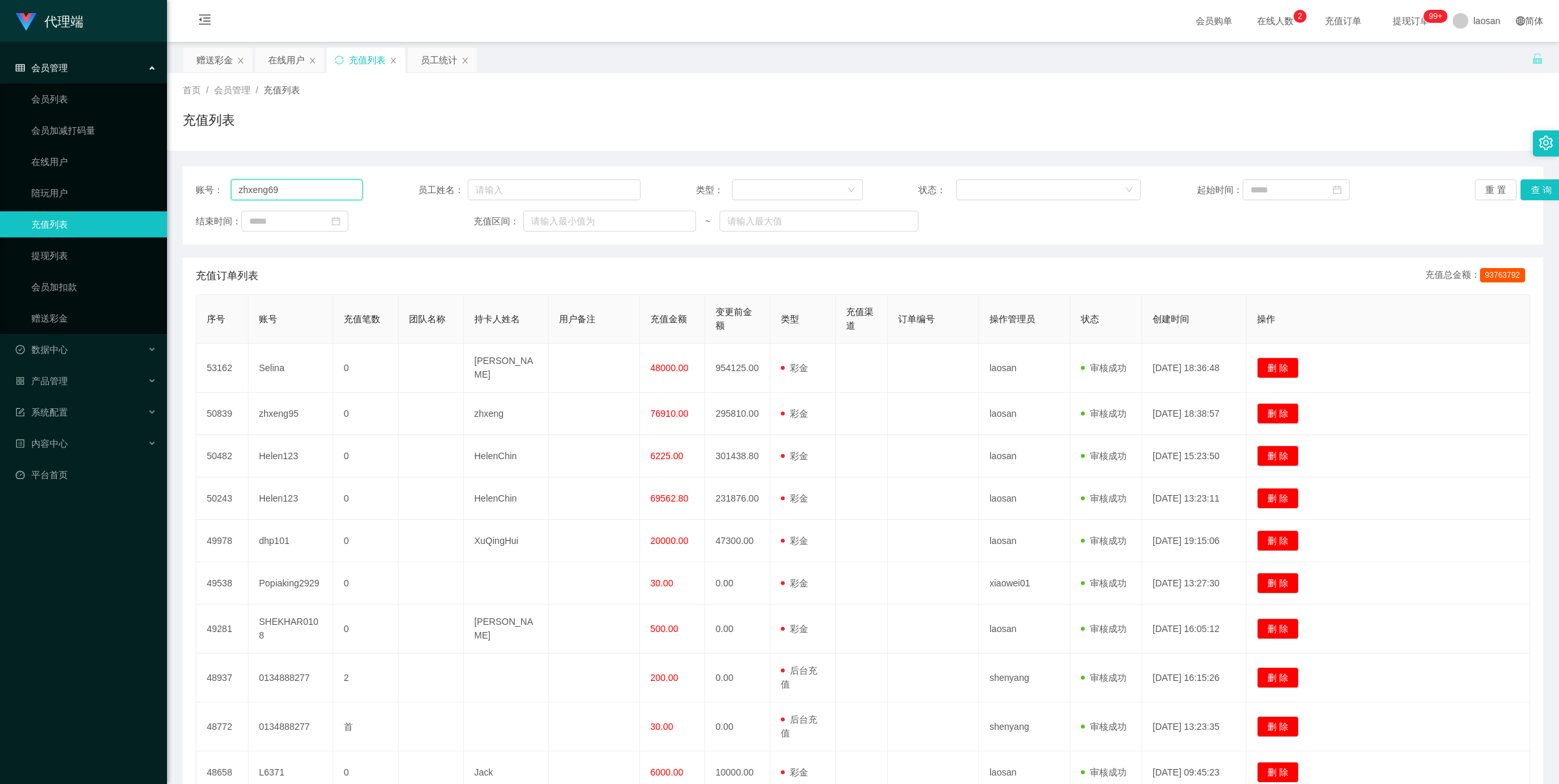
click at [308, 189] on input "zhxeng69" at bounding box center [297, 189] width 132 height 21
type input "zhxeng95"
click at [647, 188] on button "查 询" at bounding box center [1541, 189] width 42 height 21
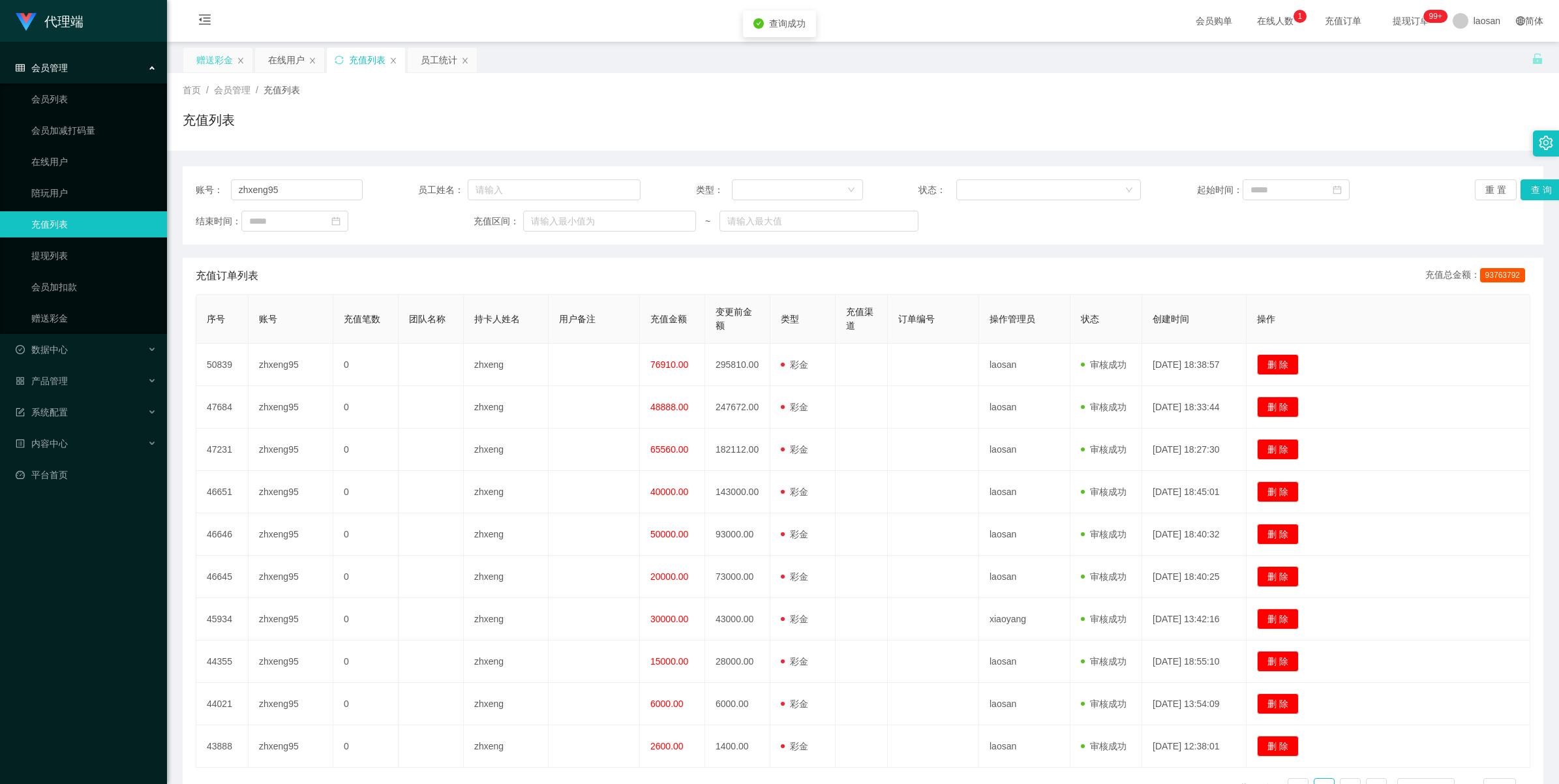
click at [210, 59] on div "赠送彩金" at bounding box center [214, 60] width 37 height 25
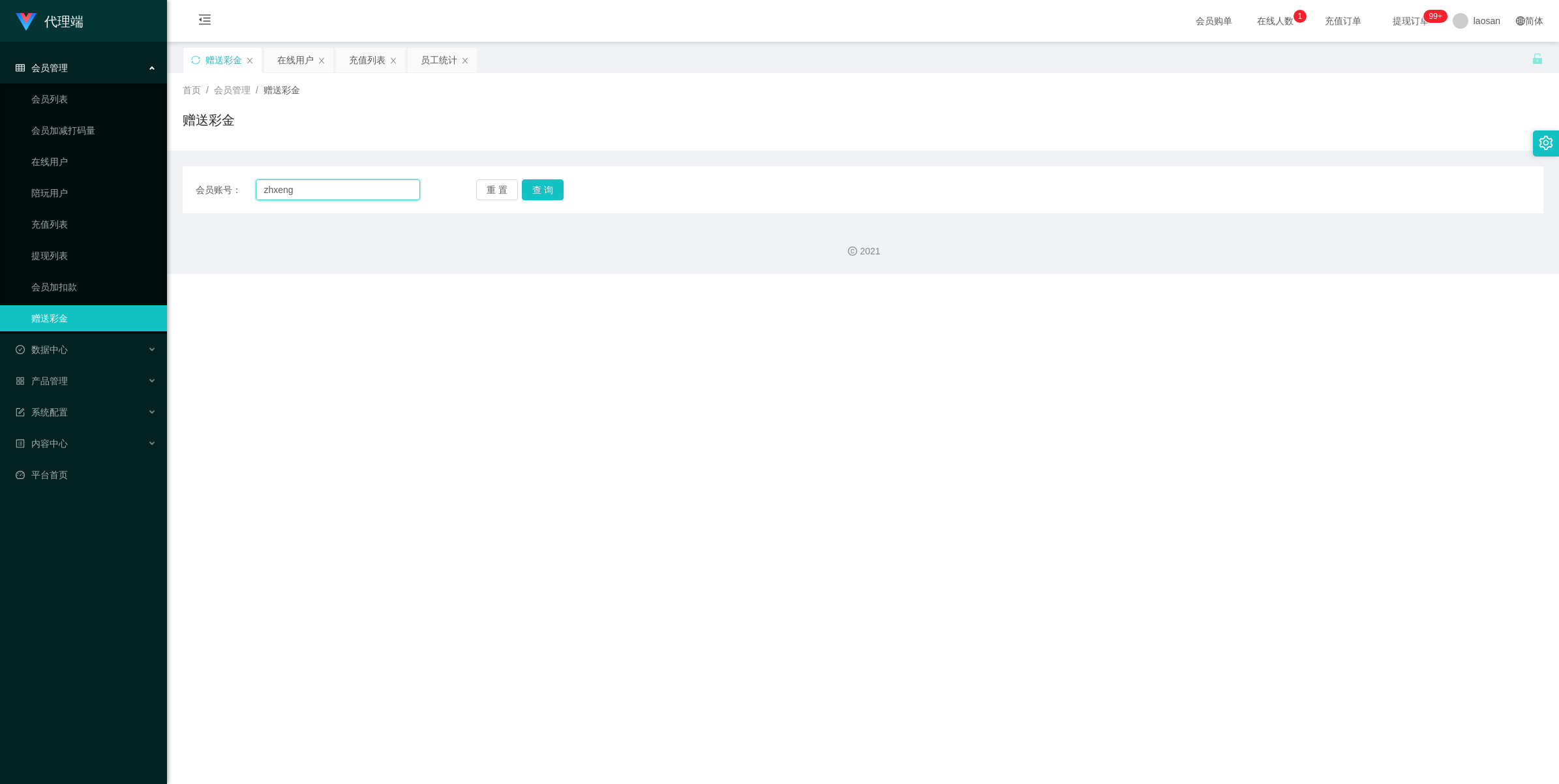
click at [313, 189] on input "zhxeng" at bounding box center [338, 189] width 164 height 21
type input "zhxeng95"
click at [539, 189] on button "查 询" at bounding box center [542, 189] width 42 height 21
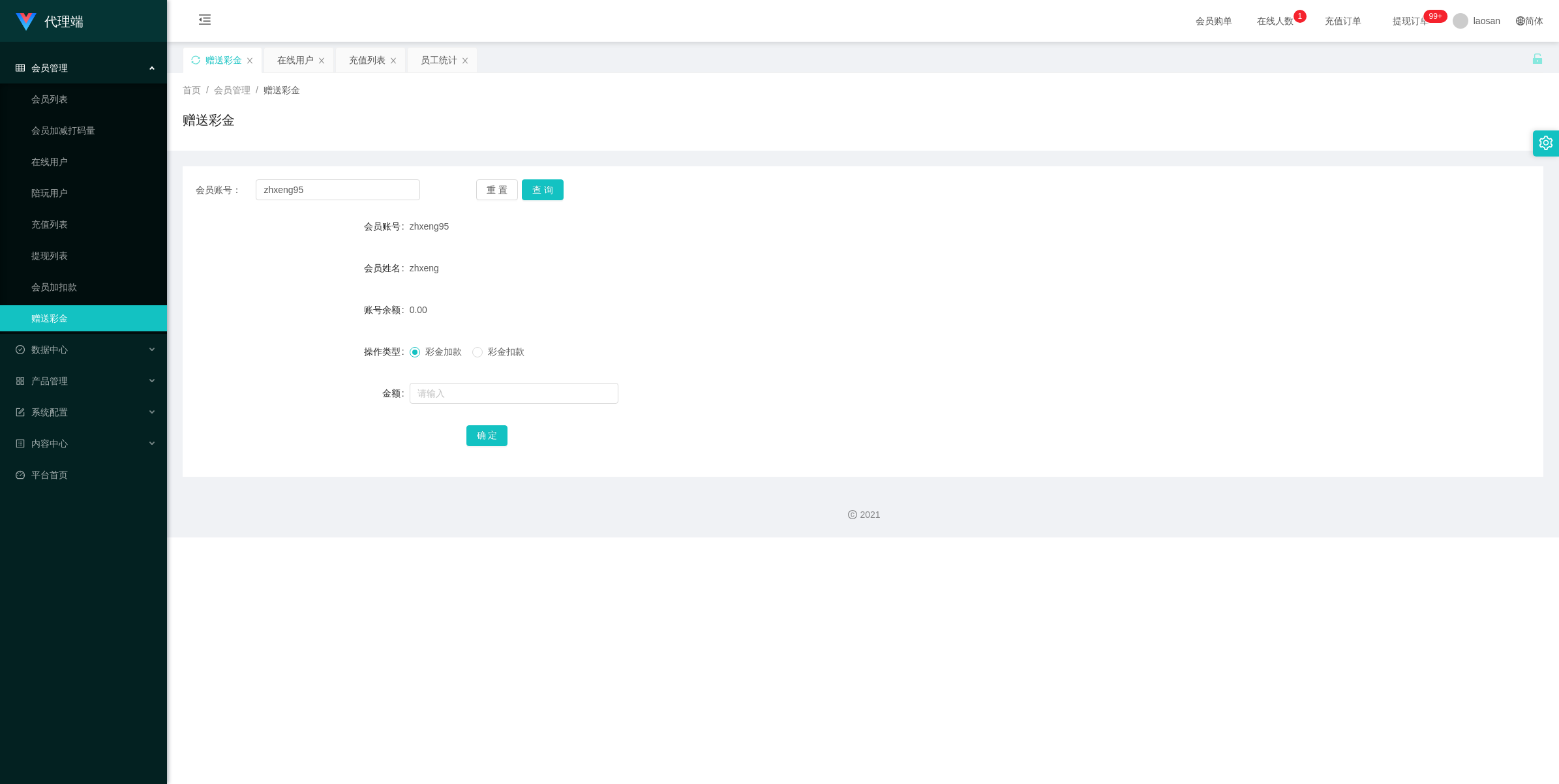
click at [469, 63] on icon "图标: close" at bounding box center [465, 61] width 8 height 8
click at [362, 61] on div "充值列表" at bounding box center [367, 60] width 37 height 25
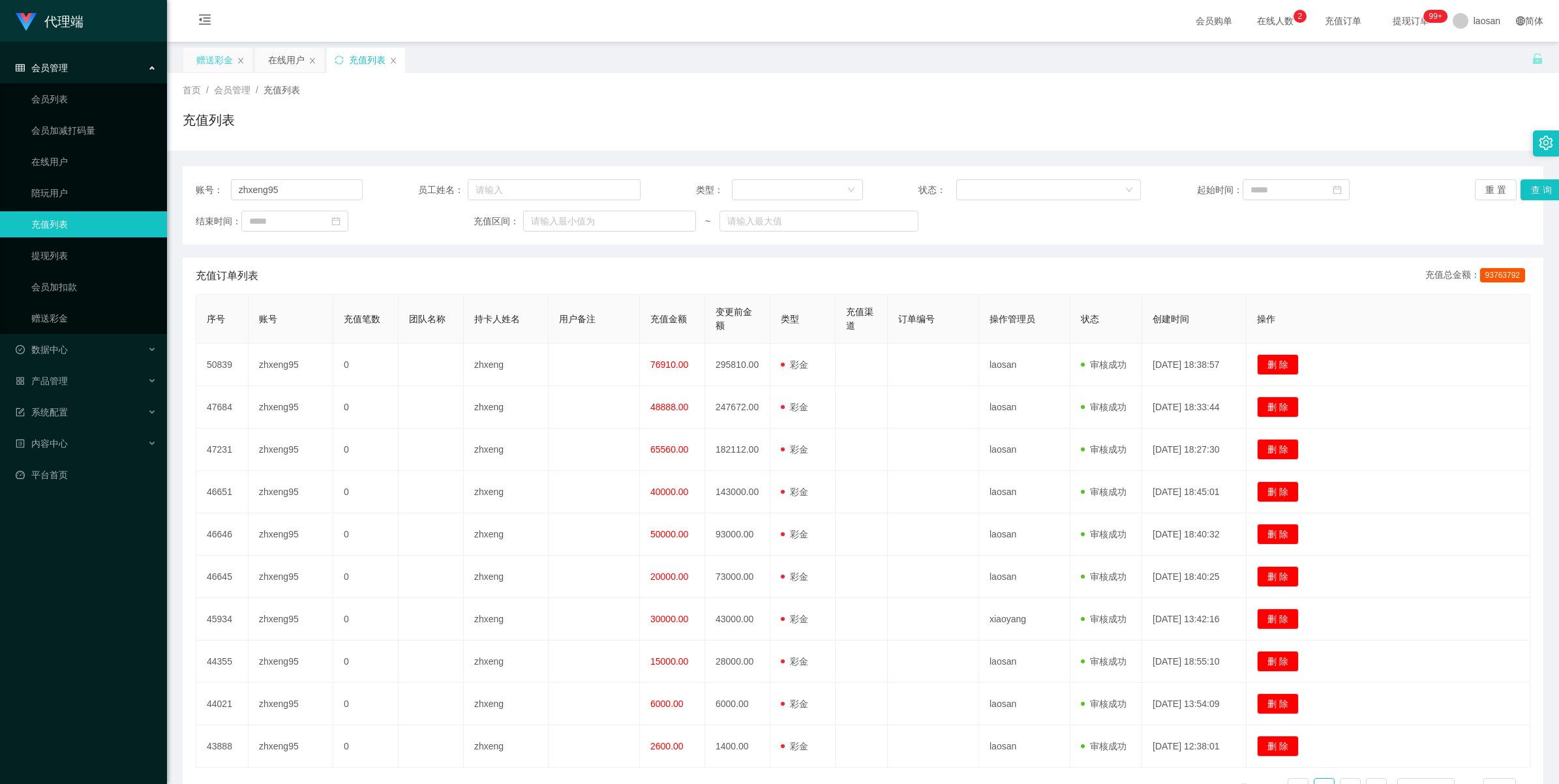
click at [216, 61] on div "赠送彩金" at bounding box center [214, 60] width 37 height 25
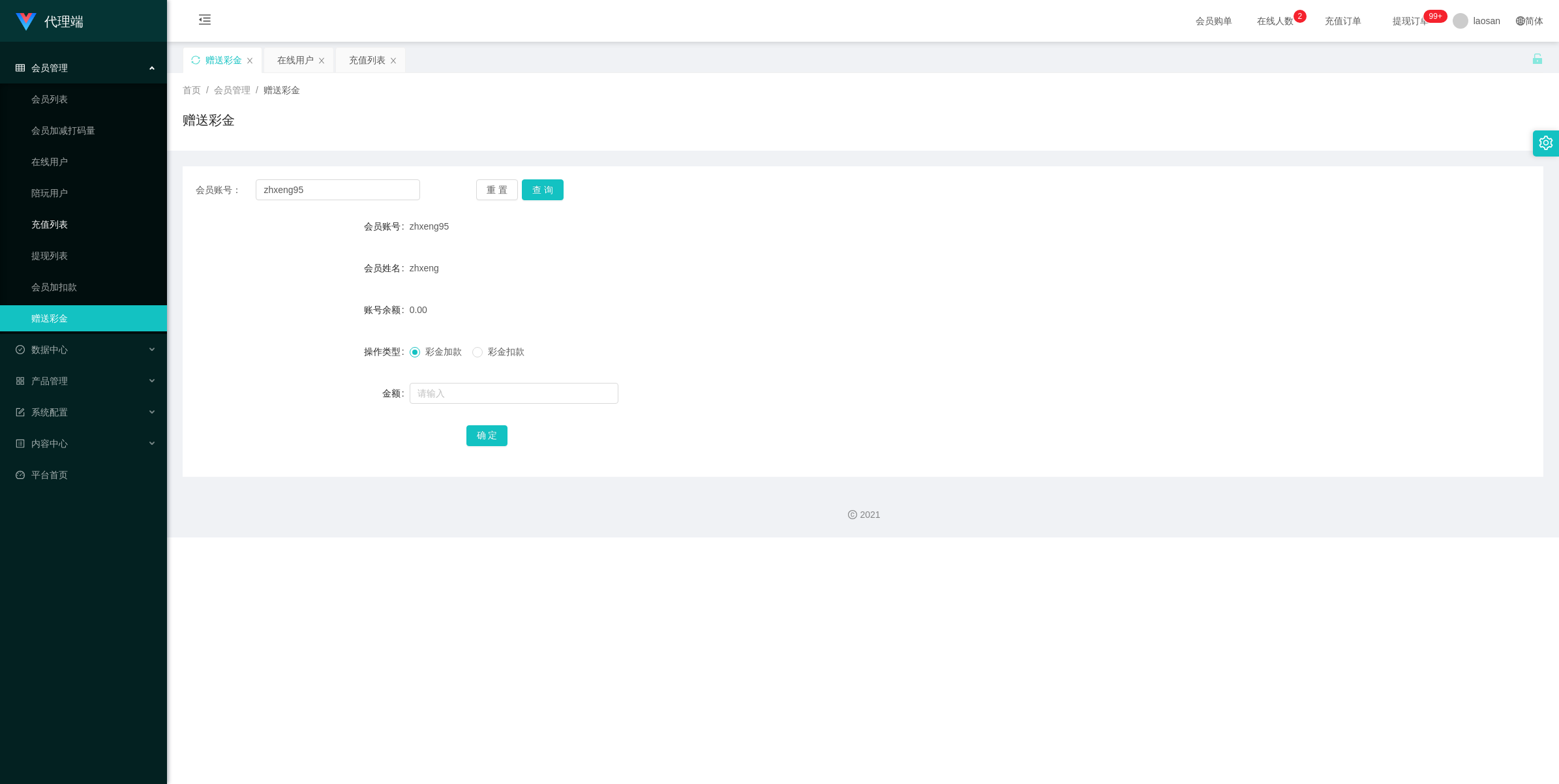
click at [72, 226] on link "充值列表" at bounding box center [94, 224] width 125 height 26
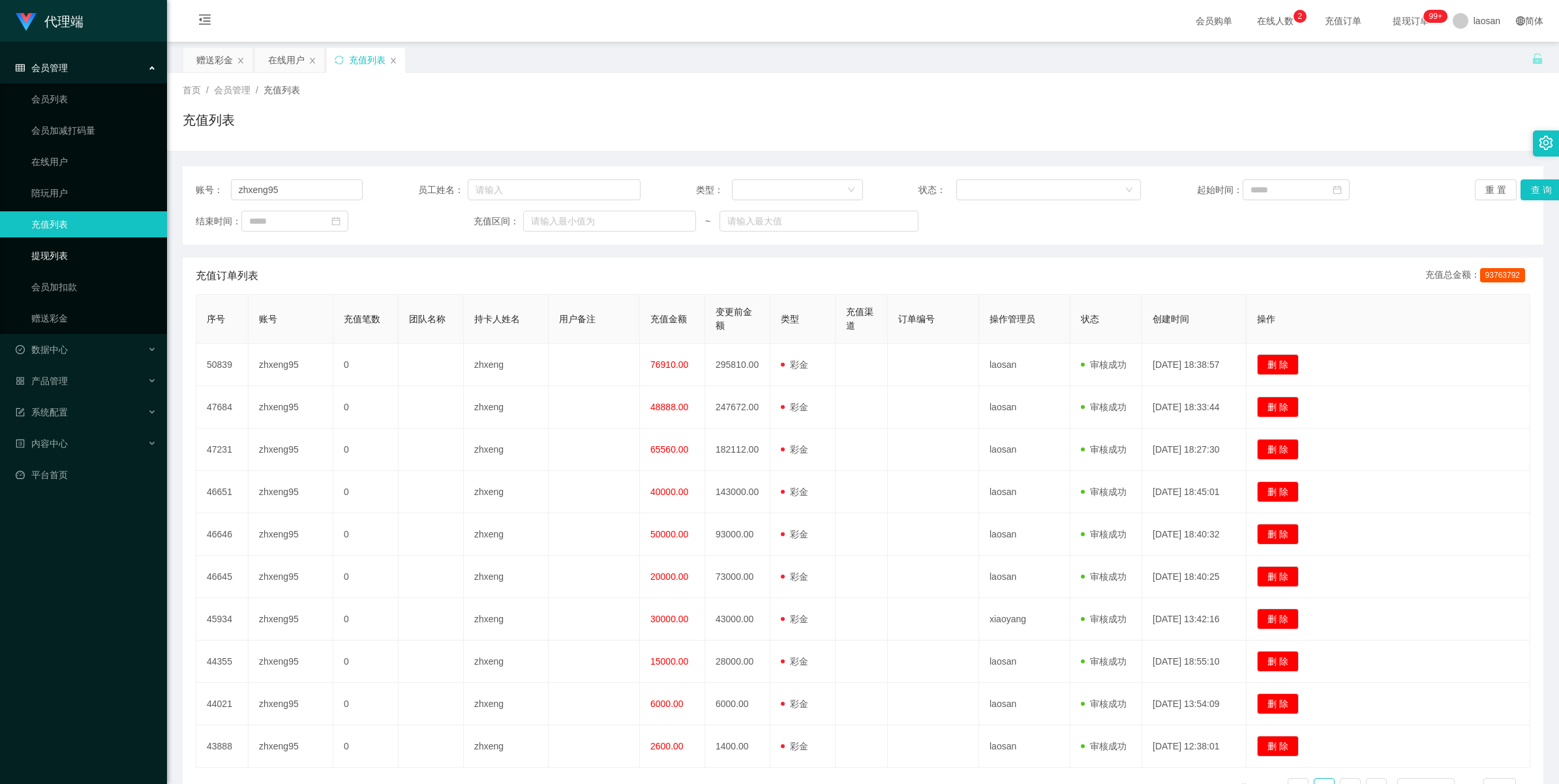
click at [60, 248] on link "提现列表" at bounding box center [94, 255] width 125 height 26
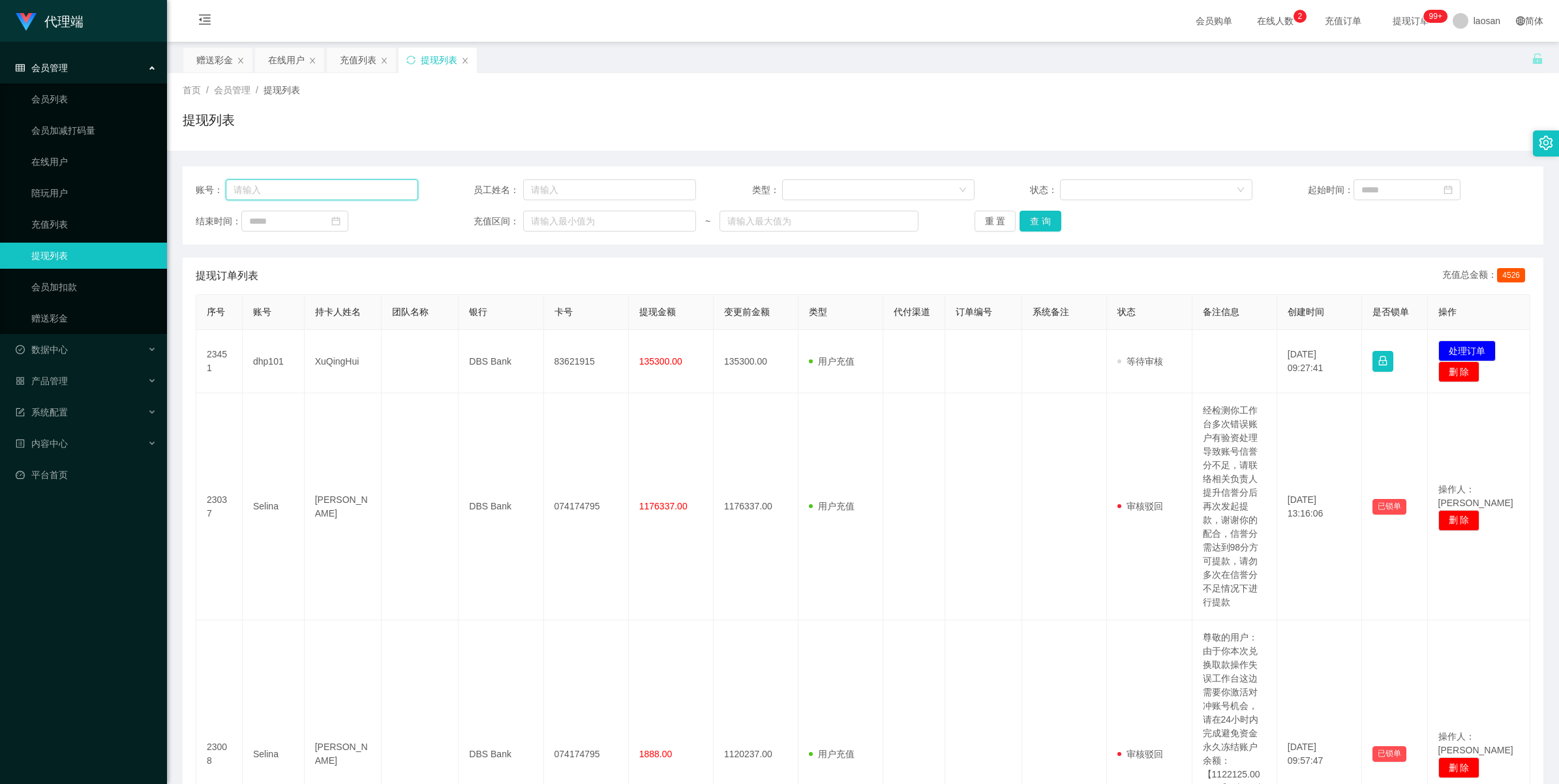
click at [310, 189] on input "text" at bounding box center [321, 189] width 192 height 21
paste input "zhxeng69"
type input "zhxeng95"
click at [647, 220] on button "查 询" at bounding box center [1040, 221] width 42 height 21
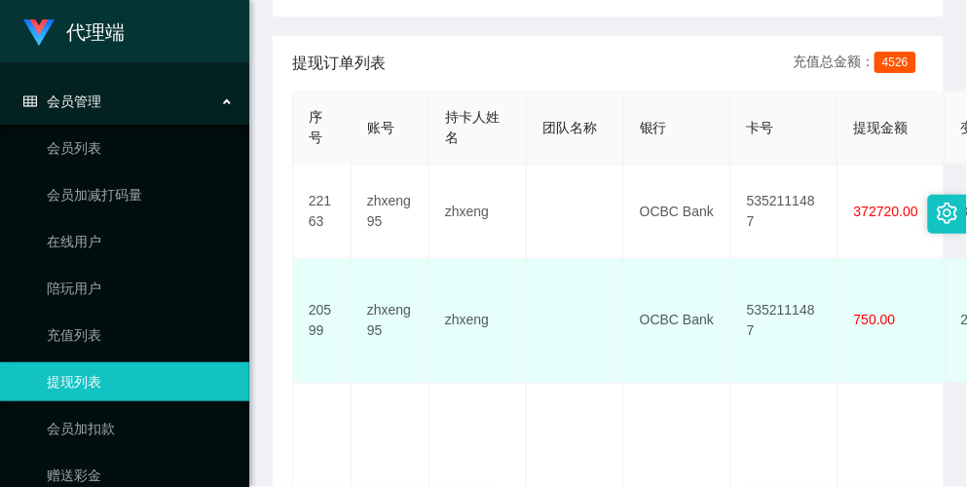
scroll to position [420, 0]
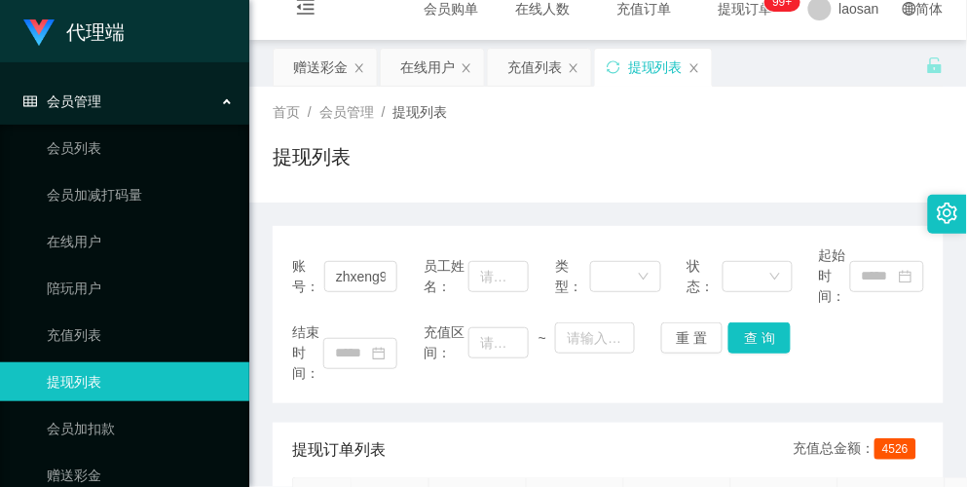
scroll to position [0, 0]
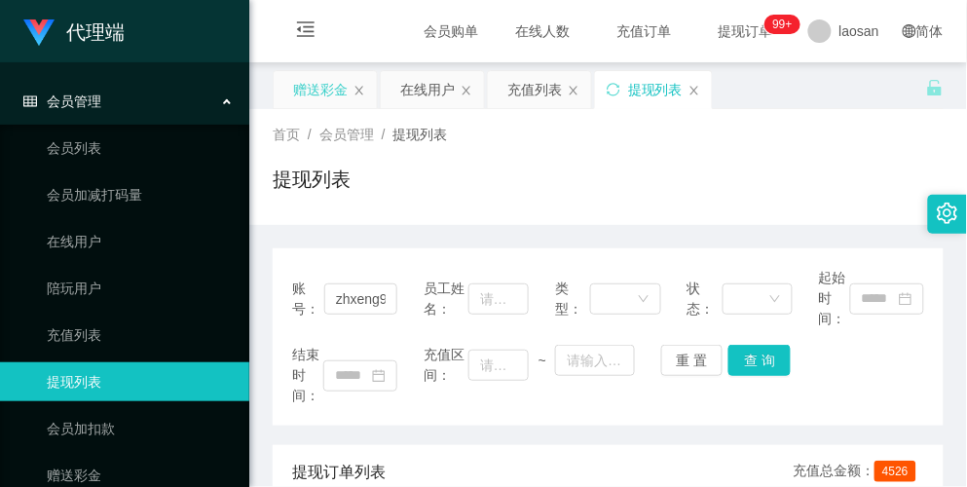
click at [326, 89] on div "赠送彩金" at bounding box center [320, 89] width 55 height 37
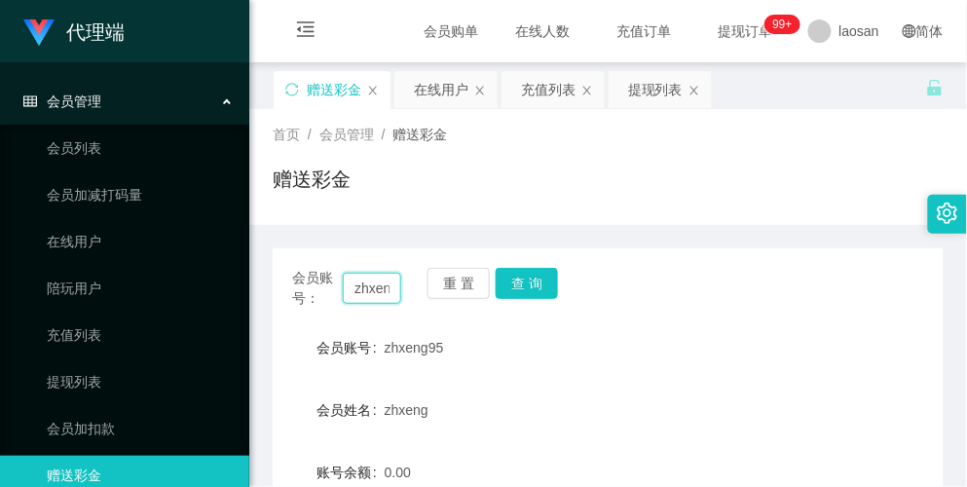
click at [392, 287] on input "zhxeng95" at bounding box center [371, 288] width 57 height 31
click at [547, 288] on button "查 询" at bounding box center [527, 283] width 62 height 31
click at [724, 318] on div "会员账号： zhxeng95 重 置 查 询 会员账号 zhxeng95 会员姓名 zhxeng 账号余额 0.00 操作类型 彩金加款 彩金扣款 金额 确 定" at bounding box center [608, 484] width 671 height 473
click at [394, 283] on input "zhxeng95" at bounding box center [371, 288] width 57 height 31
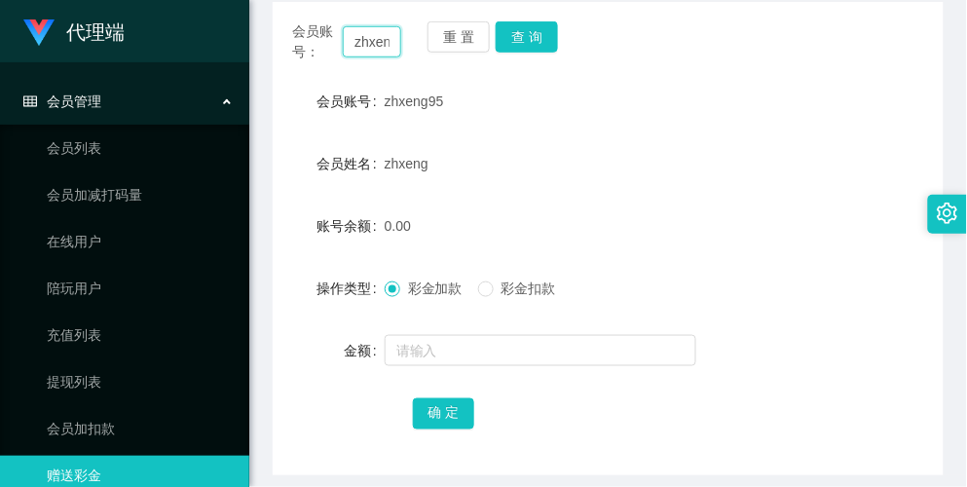
scroll to position [203, 0]
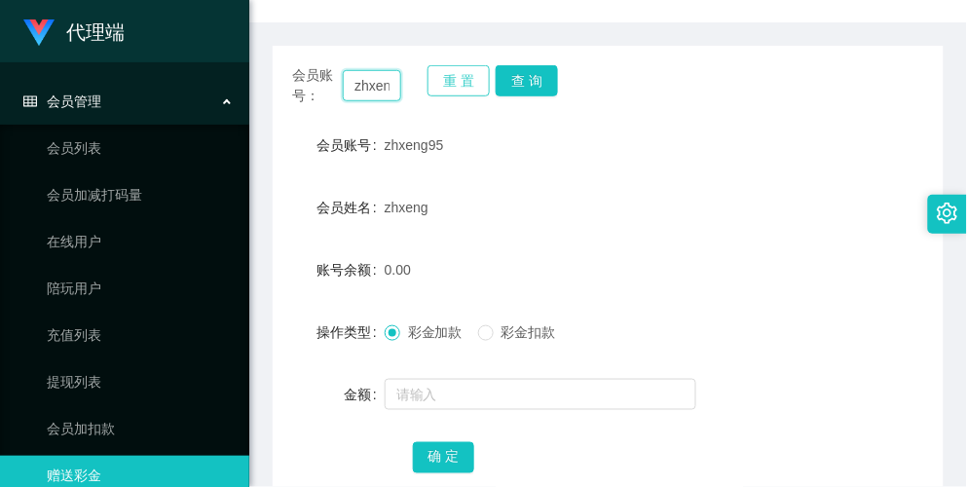
drag, startPoint x: 378, startPoint y: 86, endPoint x: 427, endPoint y: 89, distance: 48.8
click at [378, 88] on input "zhxeng95" at bounding box center [371, 85] width 57 height 31
type input "zhxeng"
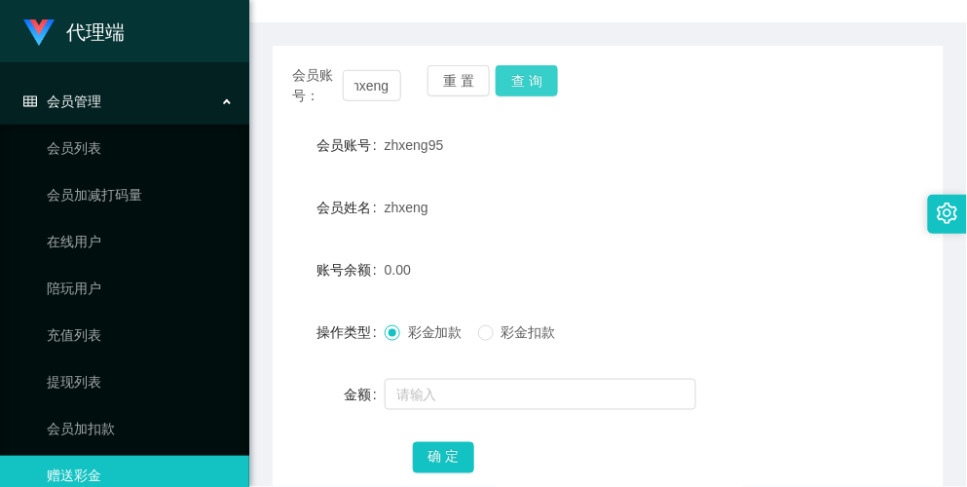
click at [542, 78] on button "查 询" at bounding box center [527, 80] width 62 height 31
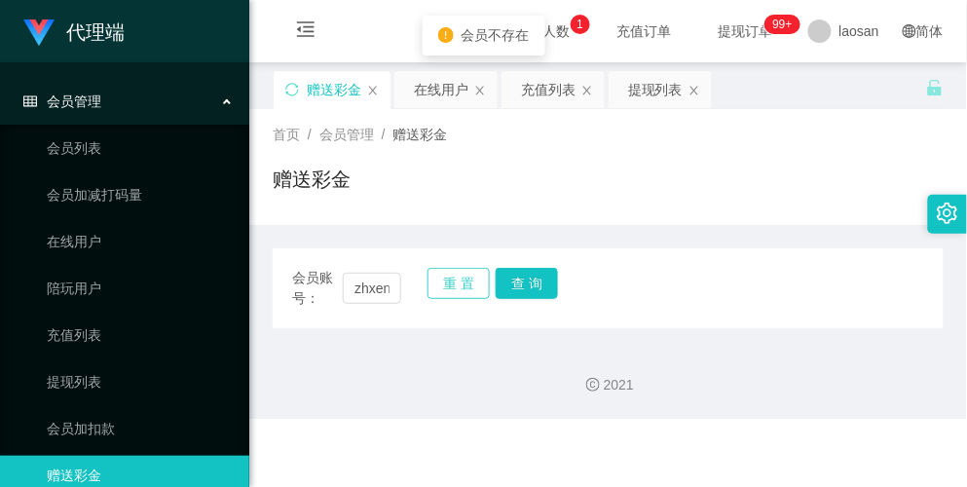
click at [469, 283] on button "重 置" at bounding box center [459, 283] width 62 height 31
click at [736, 241] on div "会员账号： 重 置 查 询 会员账号 zhxeng95 会员姓名 zhxeng 账号余额 0.00 操作类型 彩金加款 彩金扣款 金额 确 定" at bounding box center [608, 276] width 671 height 103
